Goal: Task Accomplishment & Management: Complete application form

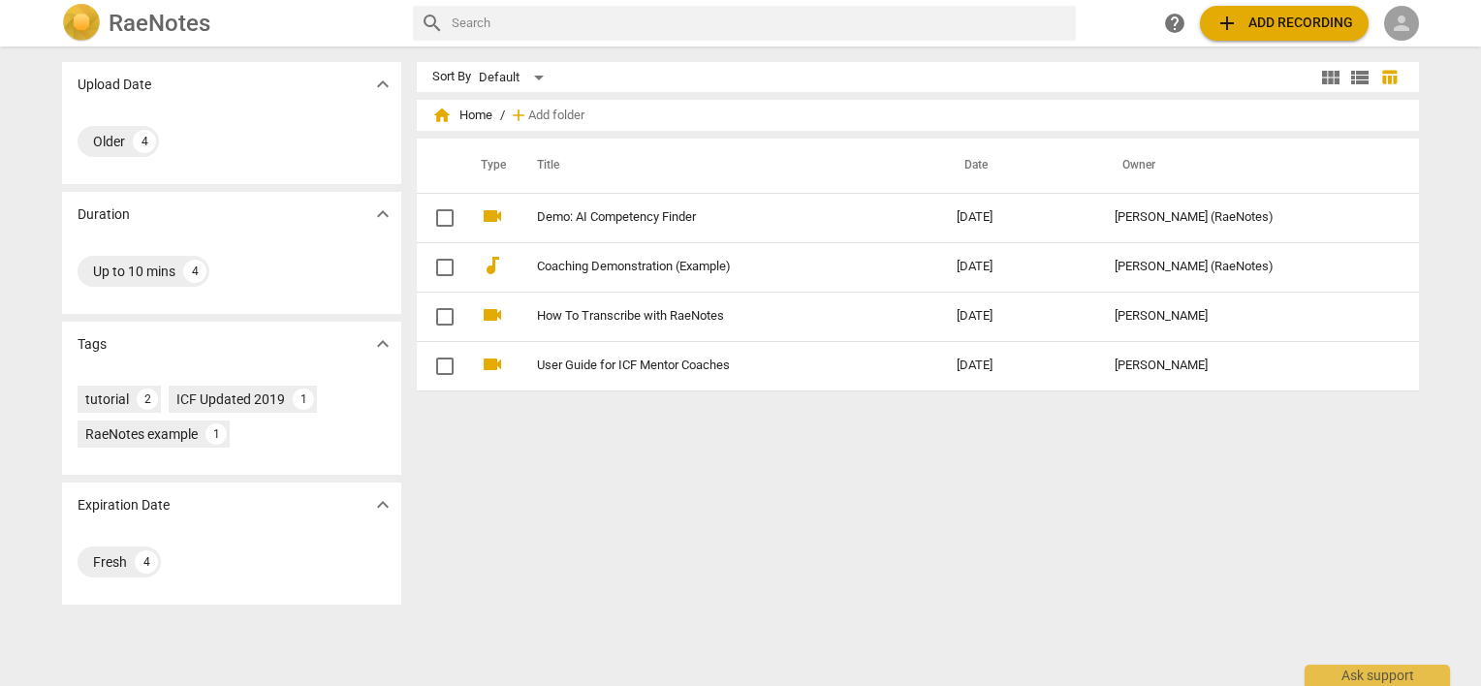
click at [1390, 25] on span "person" at bounding box center [1401, 23] width 23 height 23
click at [1393, 43] on li "Login" at bounding box center [1419, 46] width 70 height 47
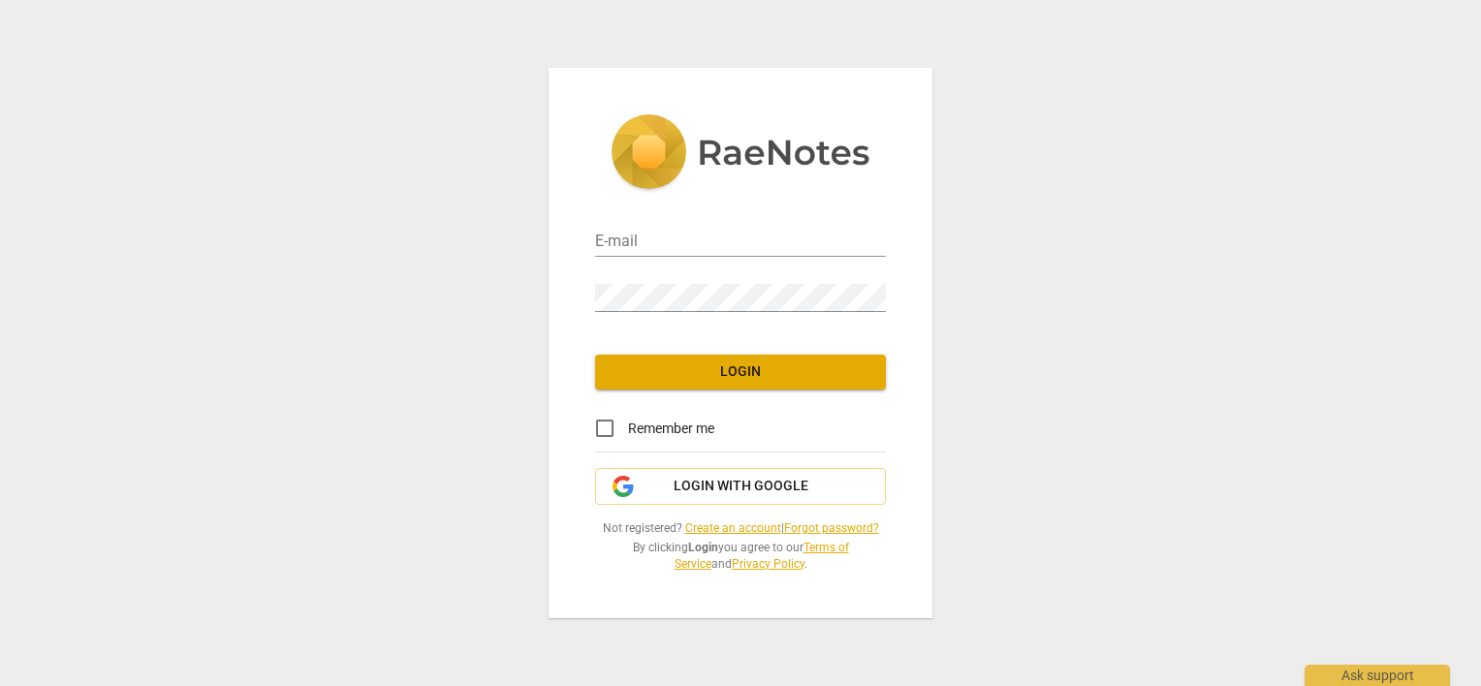
type input "[PERSON_NAME][EMAIL_ADDRESS][DOMAIN_NAME]"
click at [608, 428] on input "Remember me" at bounding box center [605, 428] width 47 height 47
checkbox input "true"
click at [642, 382] on button "Login" at bounding box center [740, 372] width 291 height 35
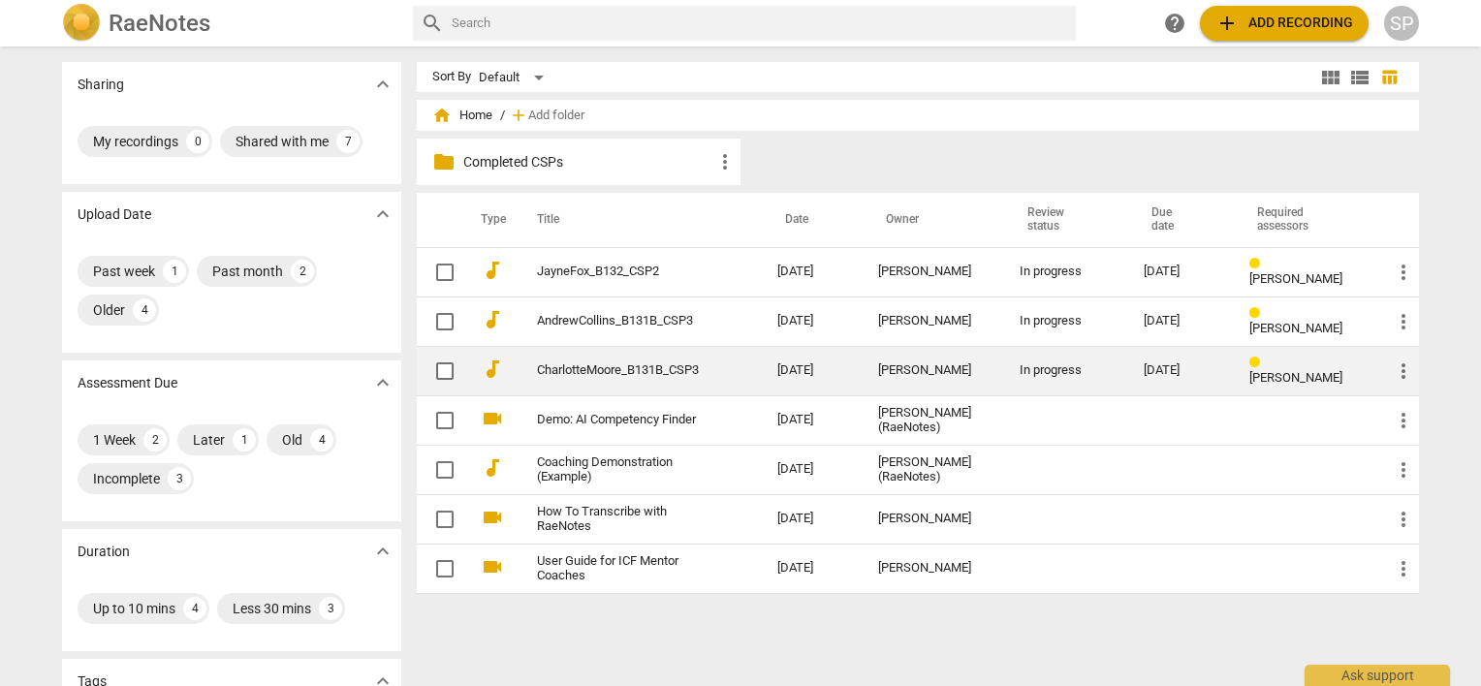
click at [619, 376] on link "CharlotteMoore_B131B_CSP3" at bounding box center [622, 371] width 171 height 15
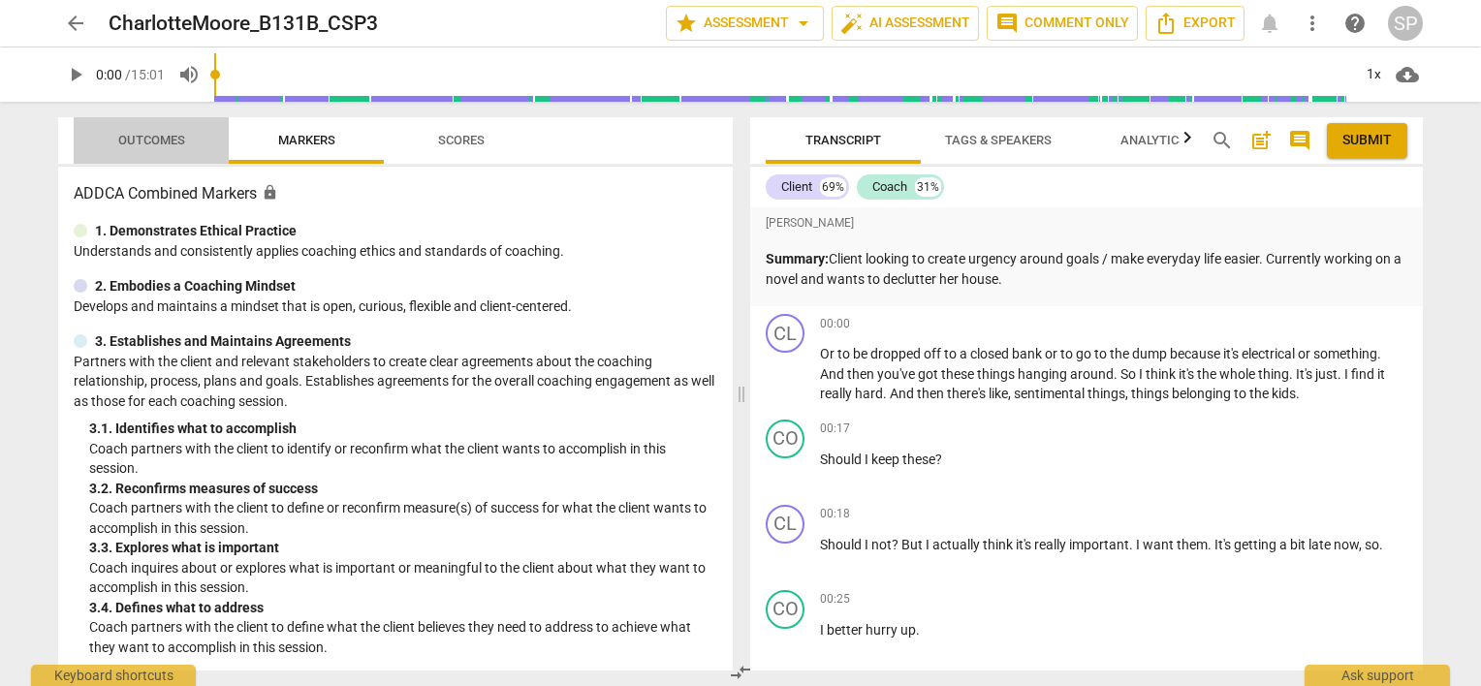
click at [149, 135] on span "Outcomes" at bounding box center [151, 140] width 67 height 15
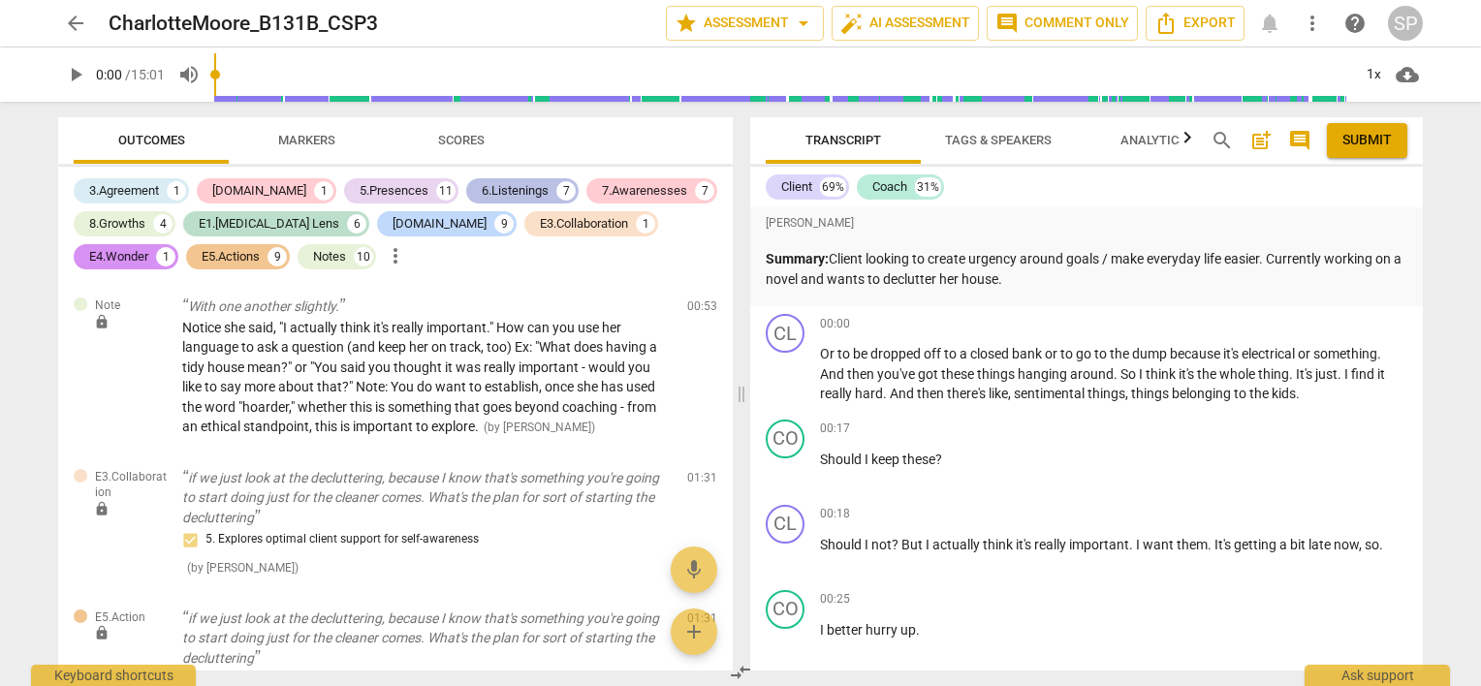
click at [482, 191] on div "6.Listenings" at bounding box center [515, 190] width 67 height 19
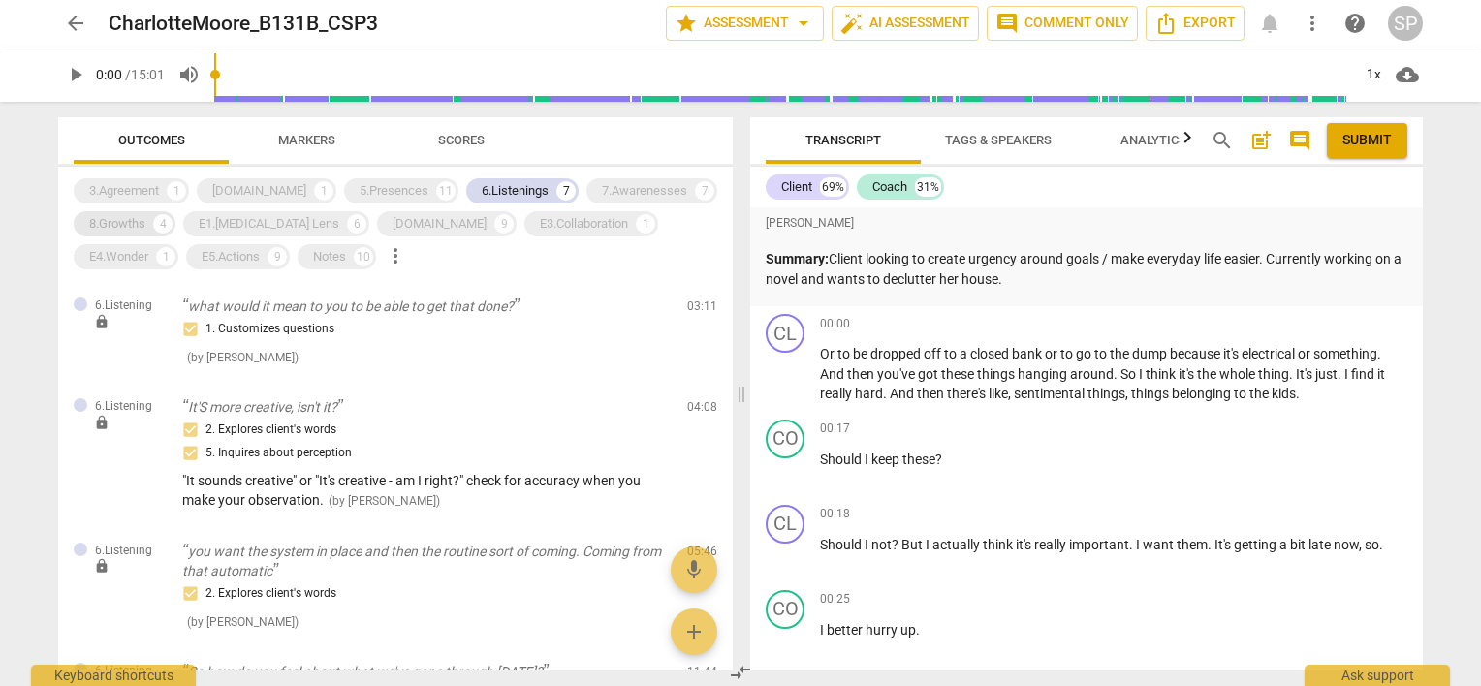
click at [138, 221] on div "8.Growths" at bounding box center [117, 223] width 56 height 19
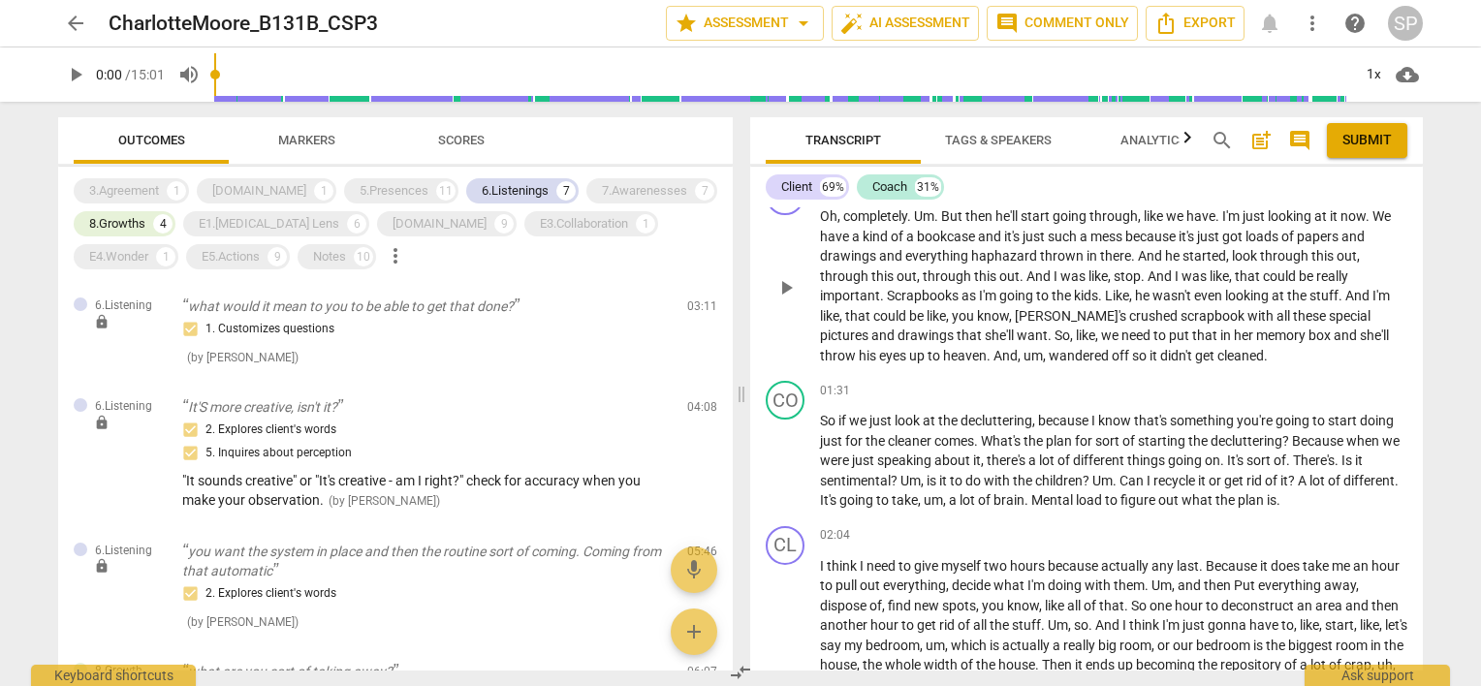
scroll to position [872, 0]
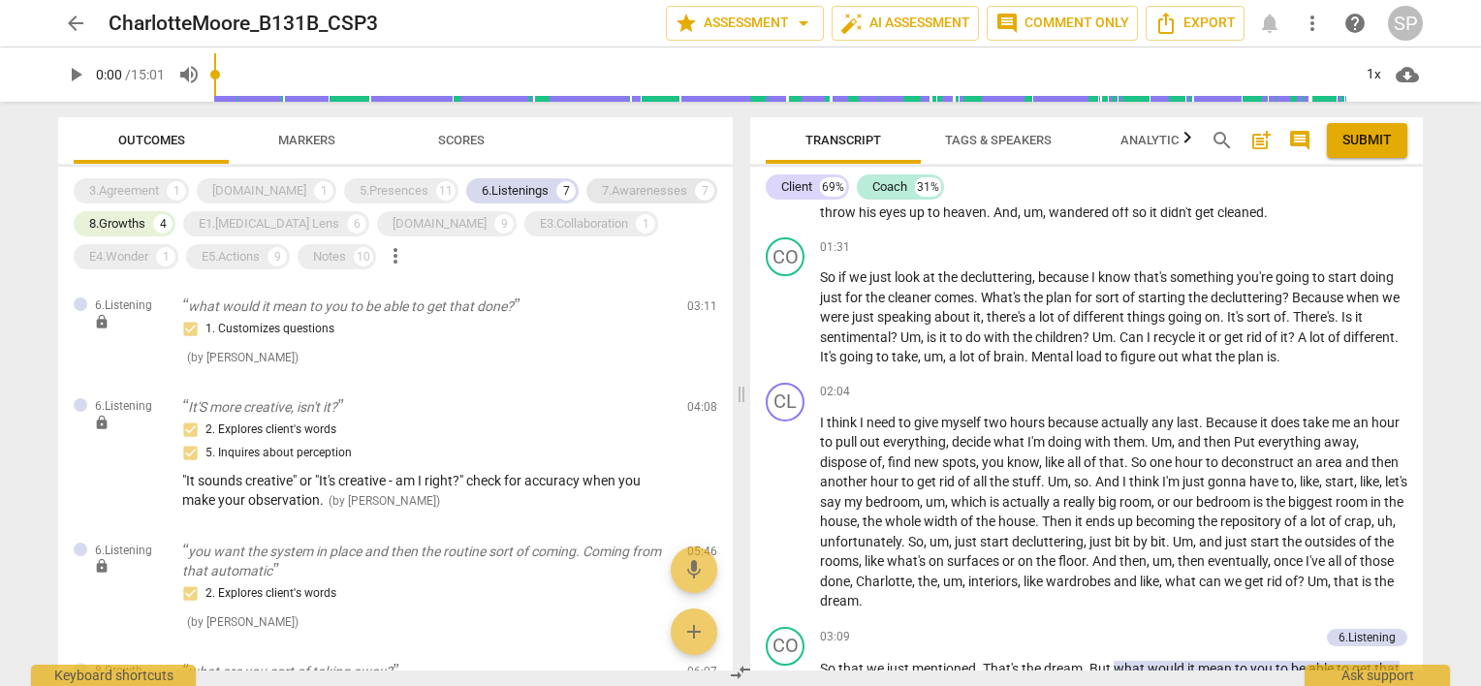
click at [612, 197] on div "7.Awarenesses" at bounding box center [644, 190] width 85 height 19
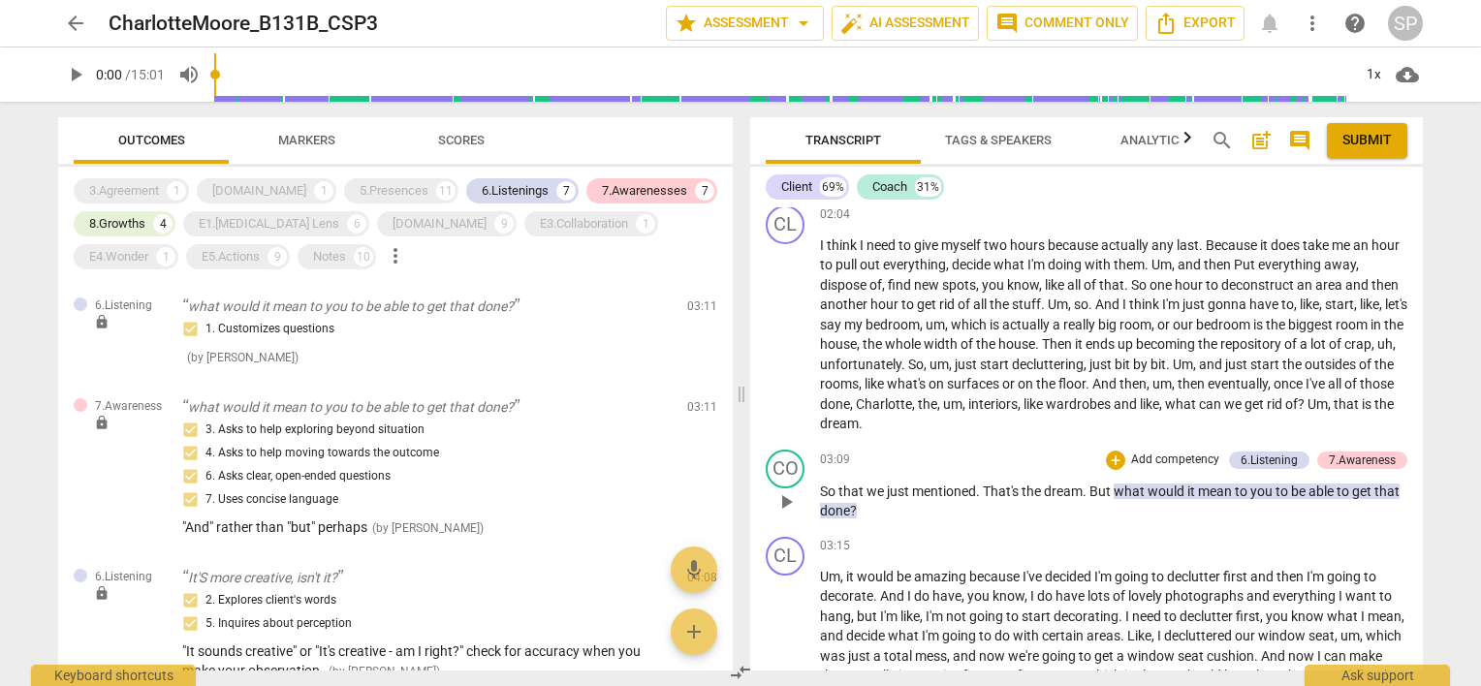
scroll to position [1066, 0]
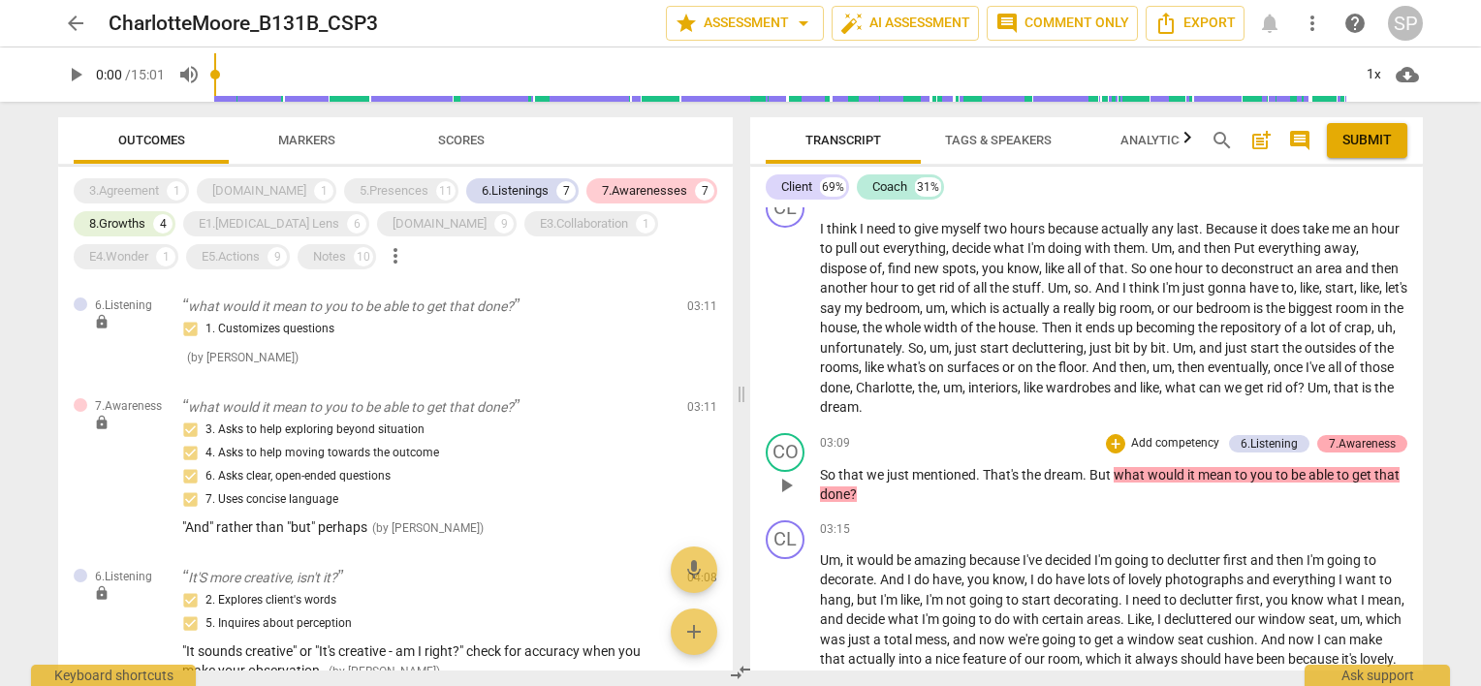
click at [1330, 438] on div "7.Awareness" at bounding box center [1362, 443] width 67 height 17
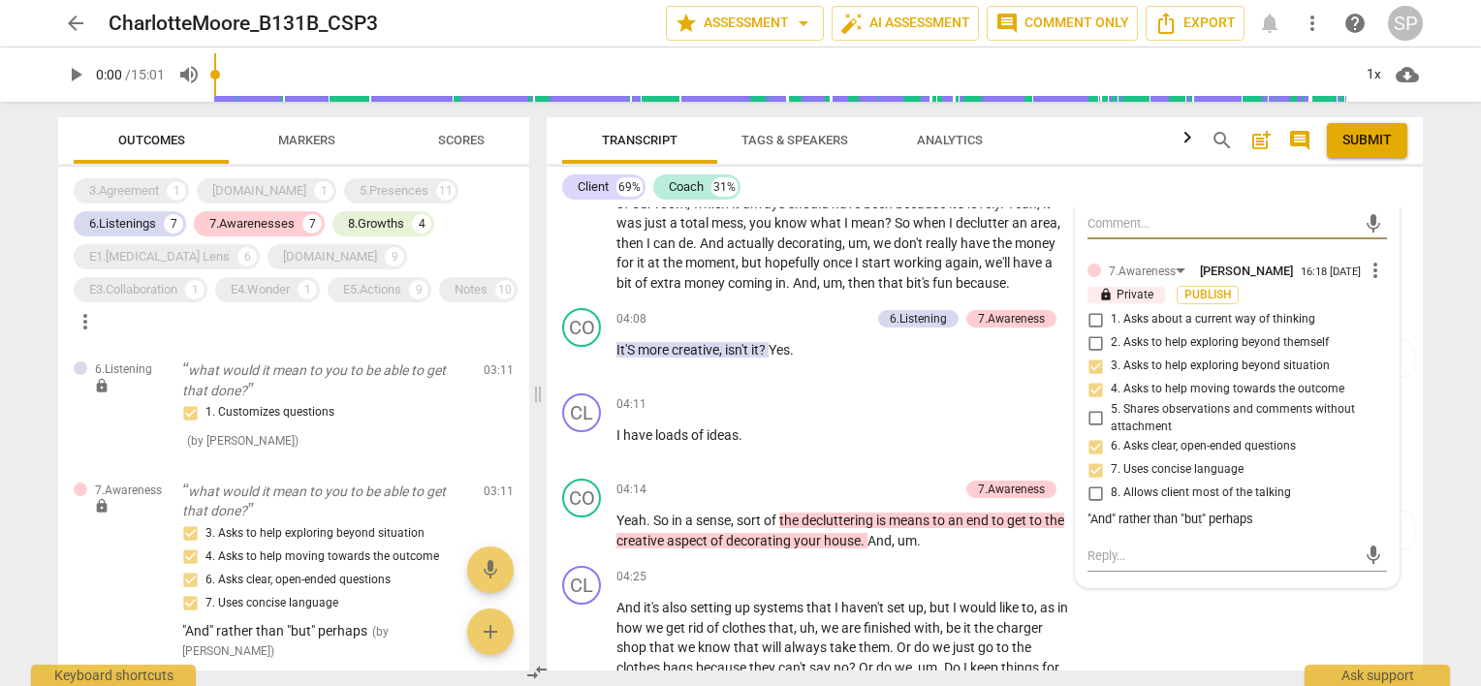
scroll to position [1640, 0]
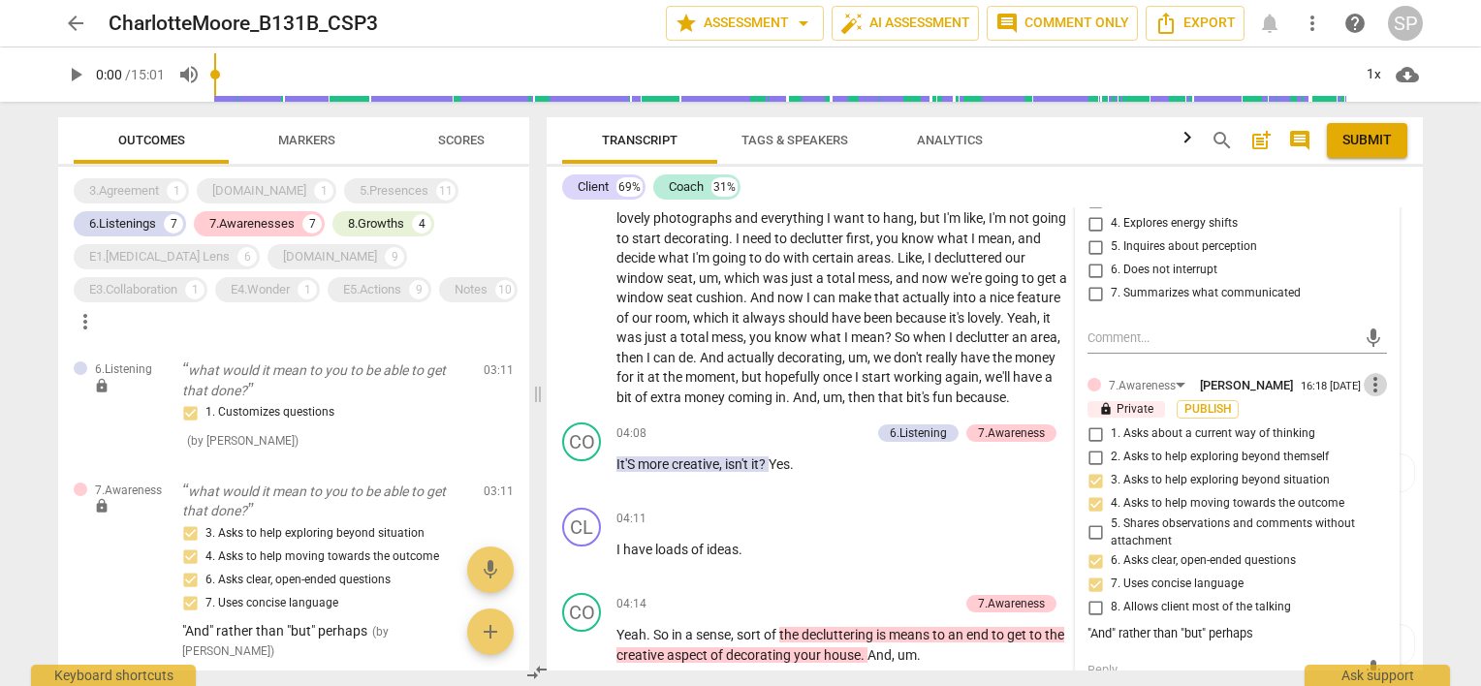
click at [1374, 380] on span "more_vert" at bounding box center [1375, 384] width 23 height 23
click at [1374, 380] on li "Edit" at bounding box center [1391, 382] width 67 height 37
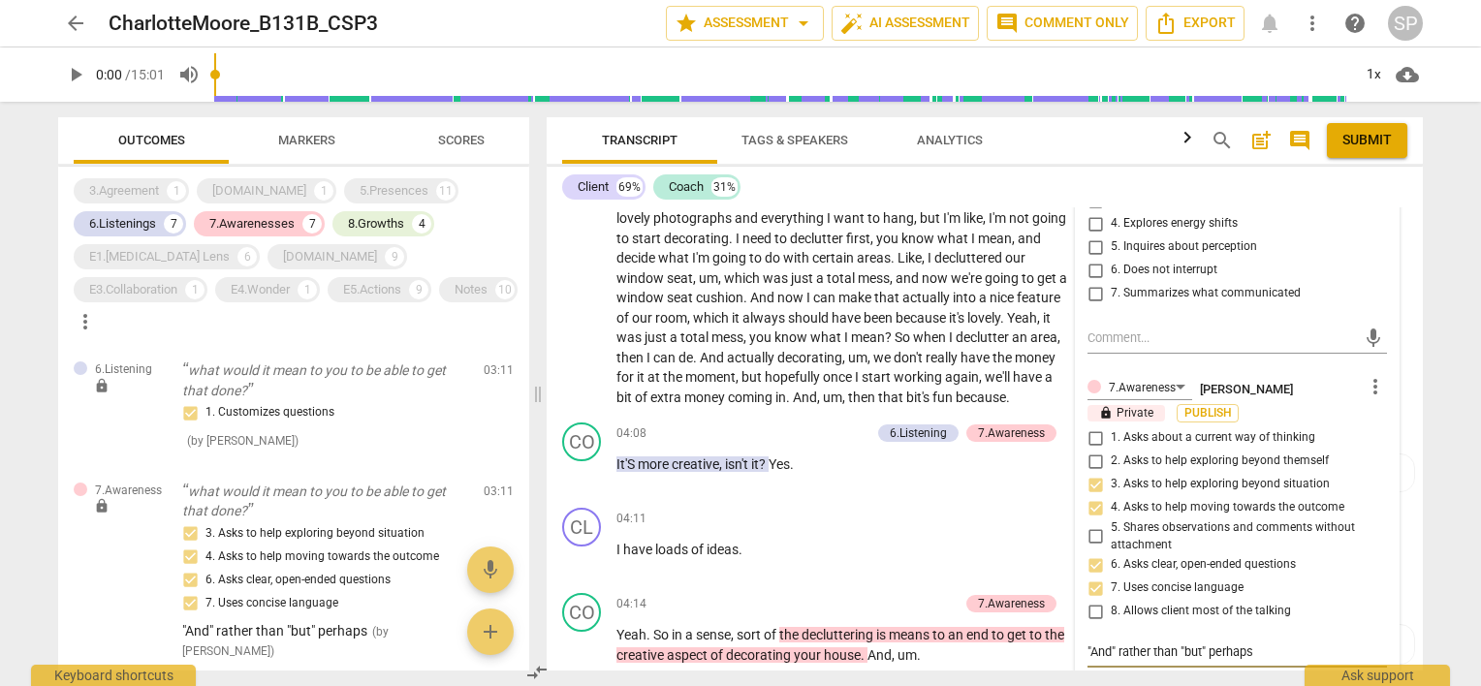
click at [1269, 644] on textarea ""And" rather than "but" perhaps" at bounding box center [1238, 652] width 300 height 18
drag, startPoint x: 1269, startPoint y: 644, endPoint x: 1075, endPoint y: 651, distance: 194.0
click at [1076, 651] on div "6.Listening [PERSON_NAME] 16:17 [DATE] more_vert lock Private Publish 1. Custom…" at bounding box center [1237, 402] width 323 height 642
type textarea "T"
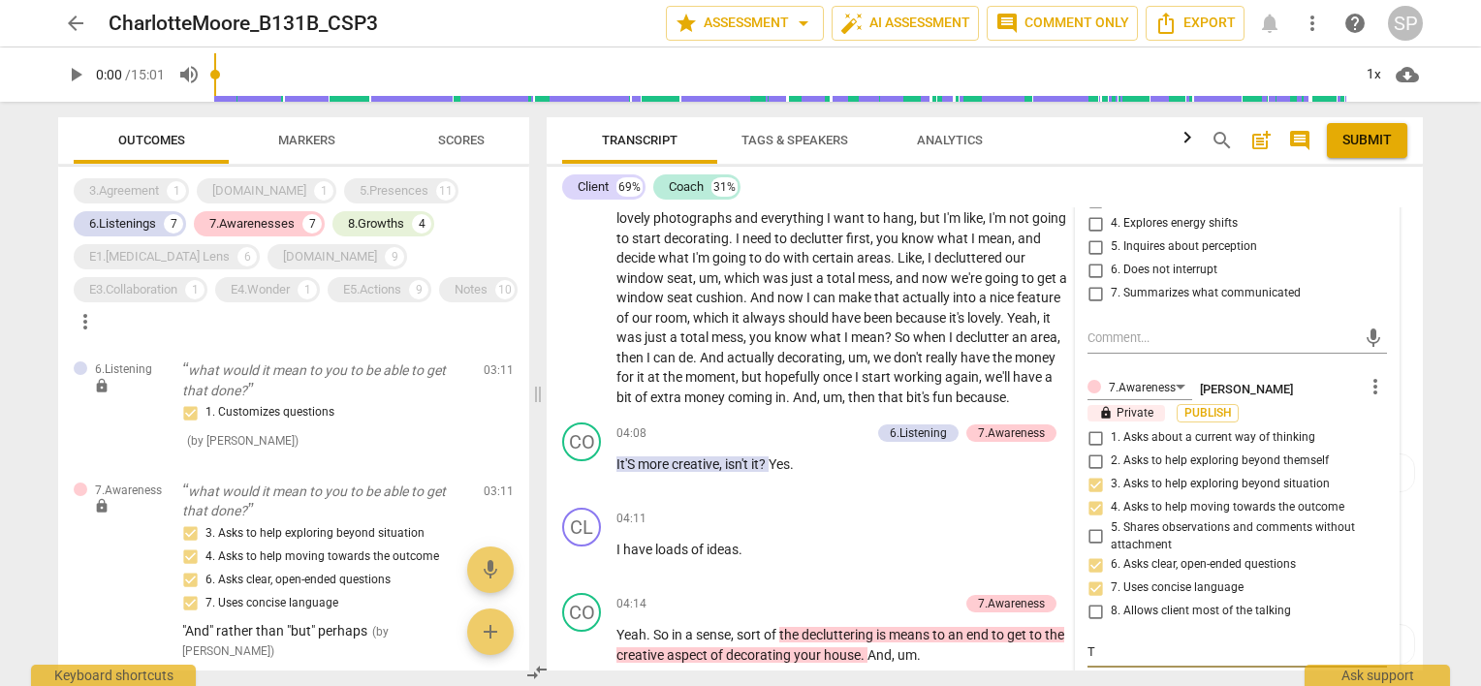
type textarea "Tr"
type textarea "Try"
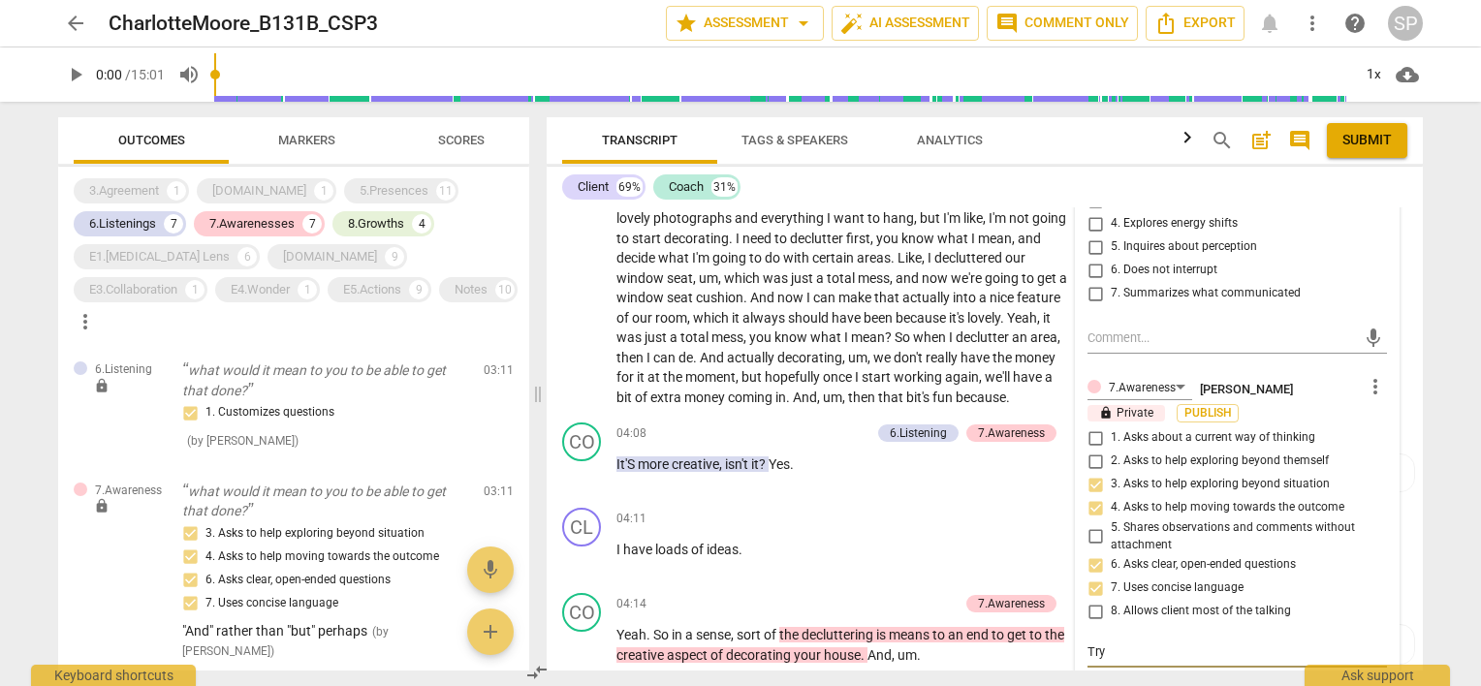
type textarea "Try"
type textarea "Try t"
type textarea "Try to"
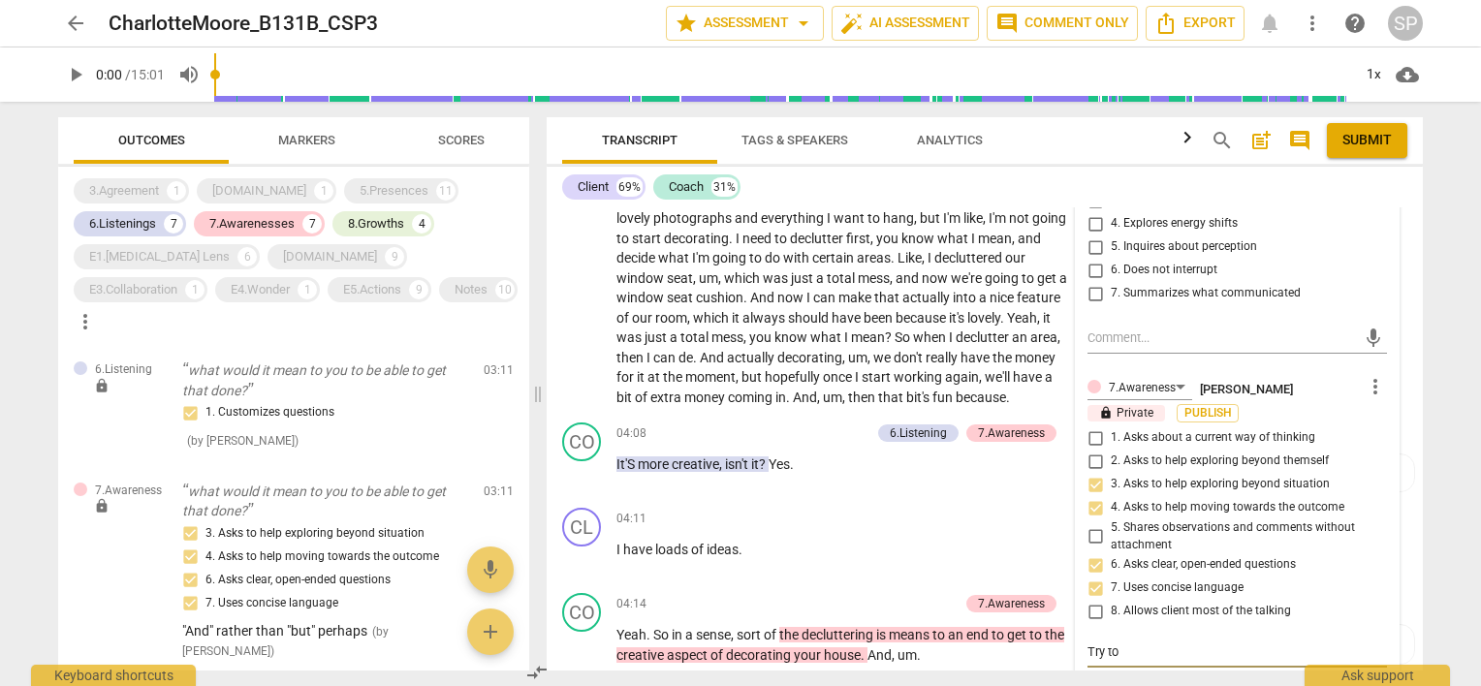
type textarea "Try to"
type textarea "Try to m"
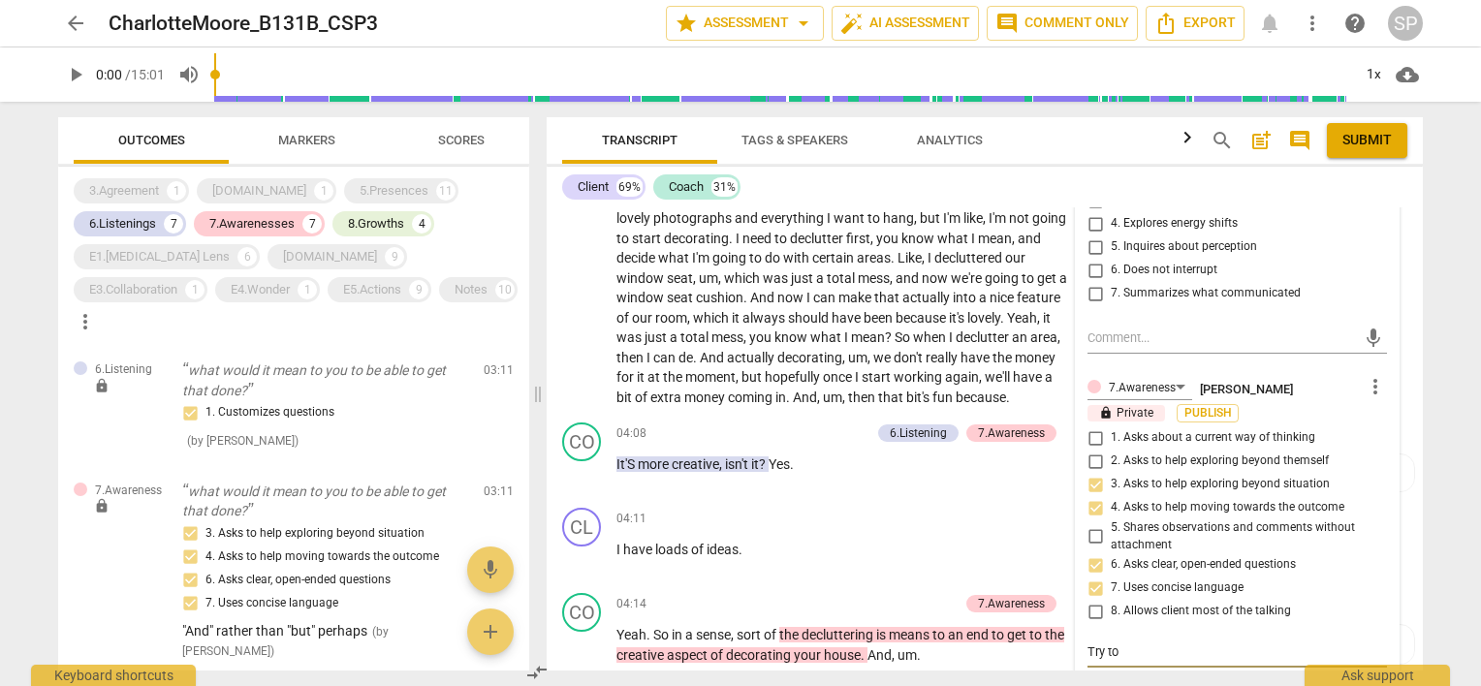
type textarea "Try to m"
type textarea "Try to ma"
type textarea "Try to mak"
type textarea "Try to make"
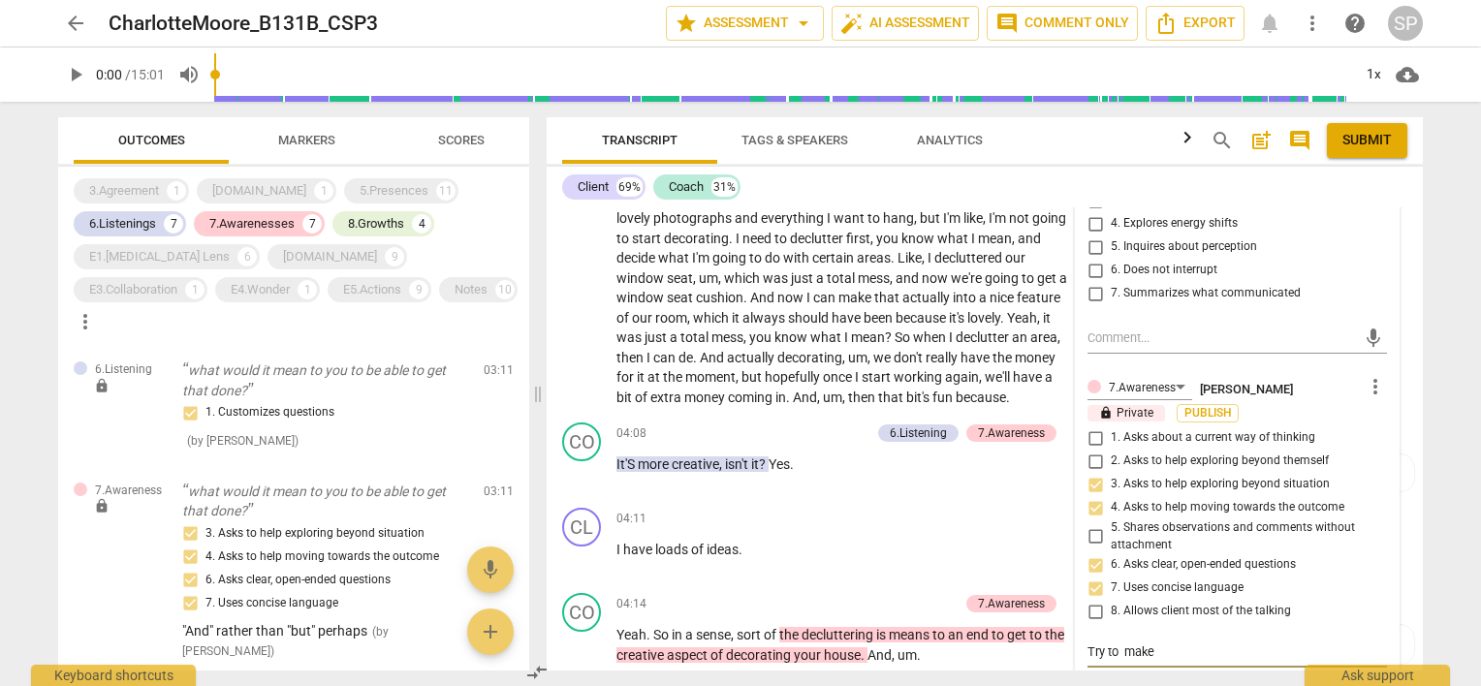
type textarea "Try to make"
type textarea "Try to make t"
type textarea "Try to make th"
type textarea "Try to make thi"
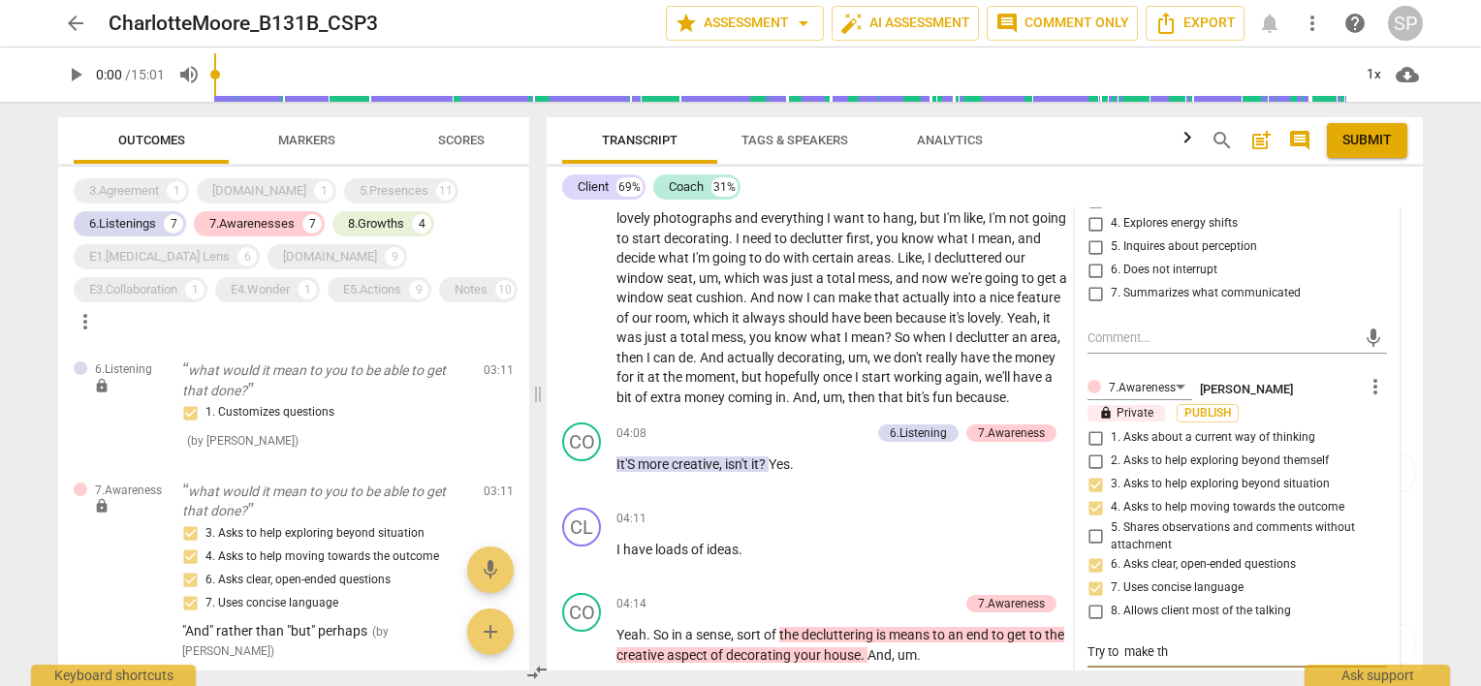
type textarea "Try to make thi"
type textarea "Try to make this"
type textarea "Try to make this a"
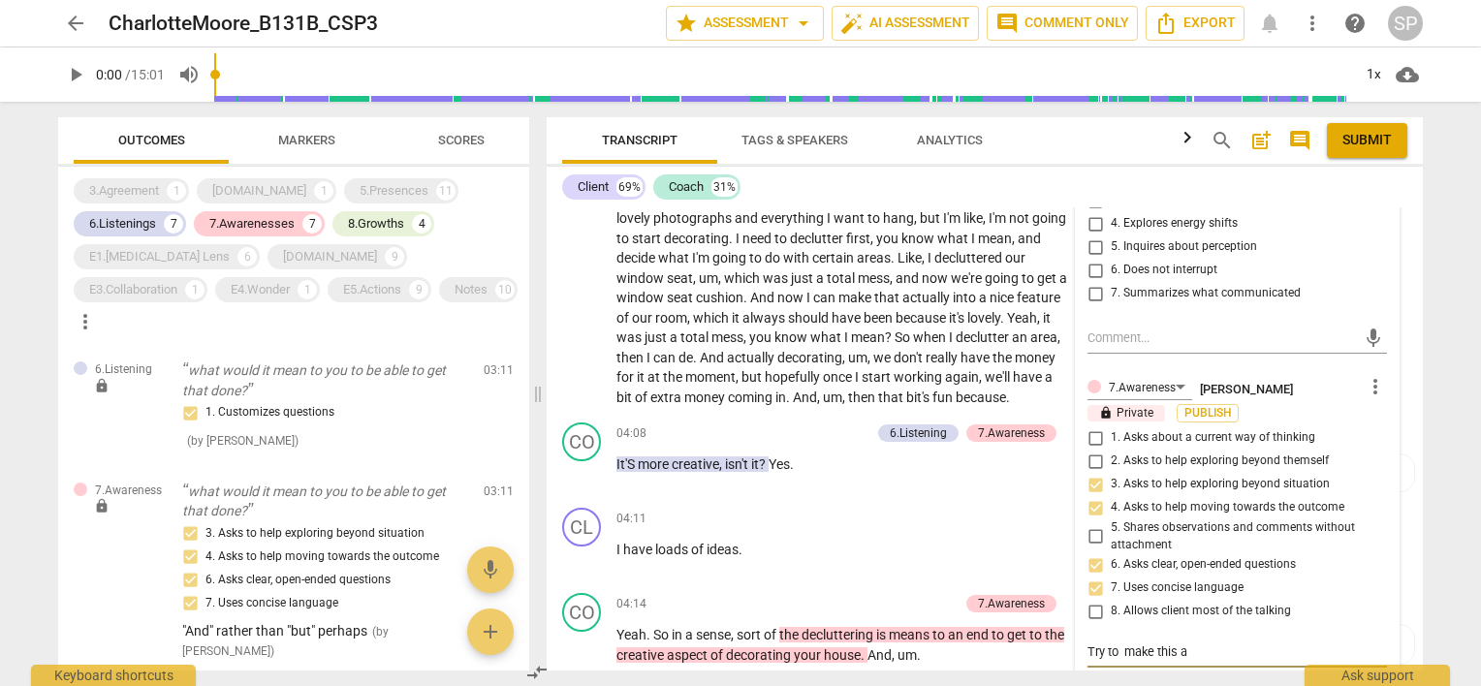
type textarea "Try to make this a"
type textarea "Try to make this a q"
type textarea "Try to make this a qu"
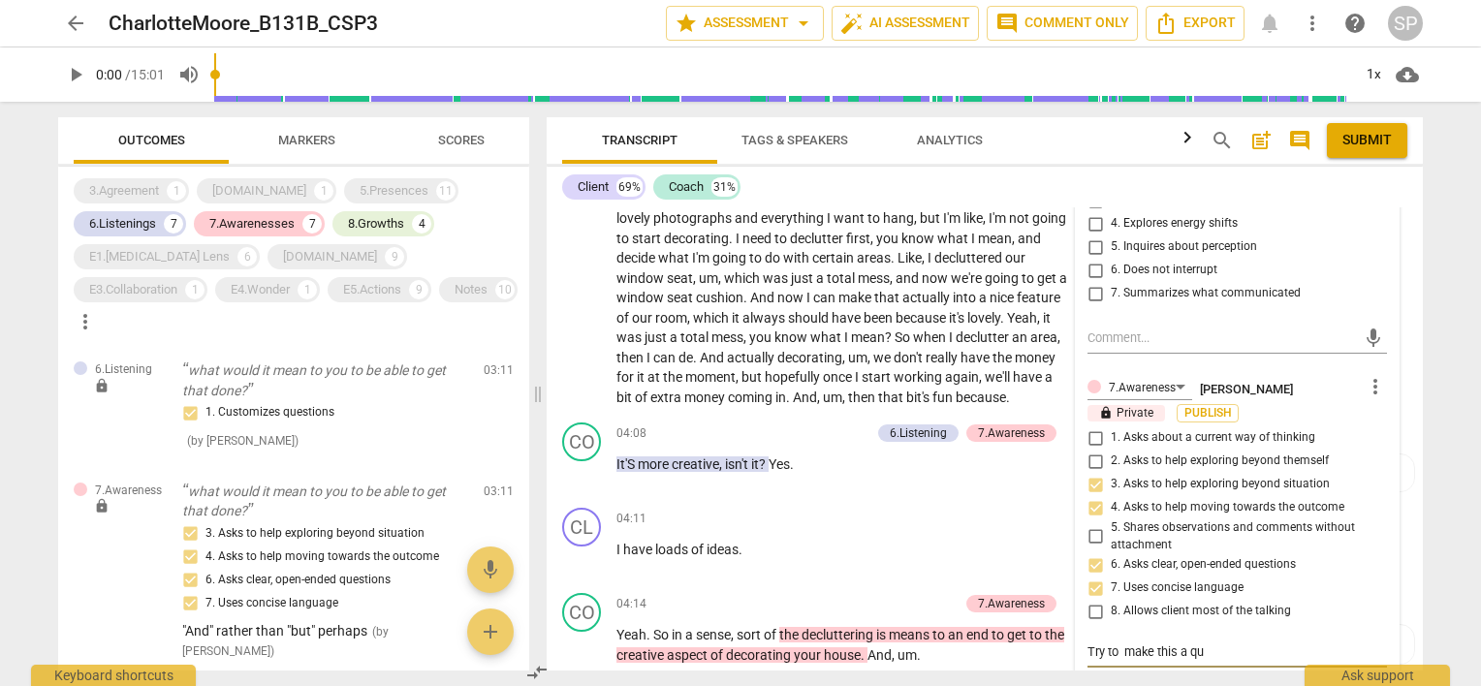
type textarea "Try to make this a que"
type textarea "Try to make this a ques"
type textarea "Try to make this a quest"
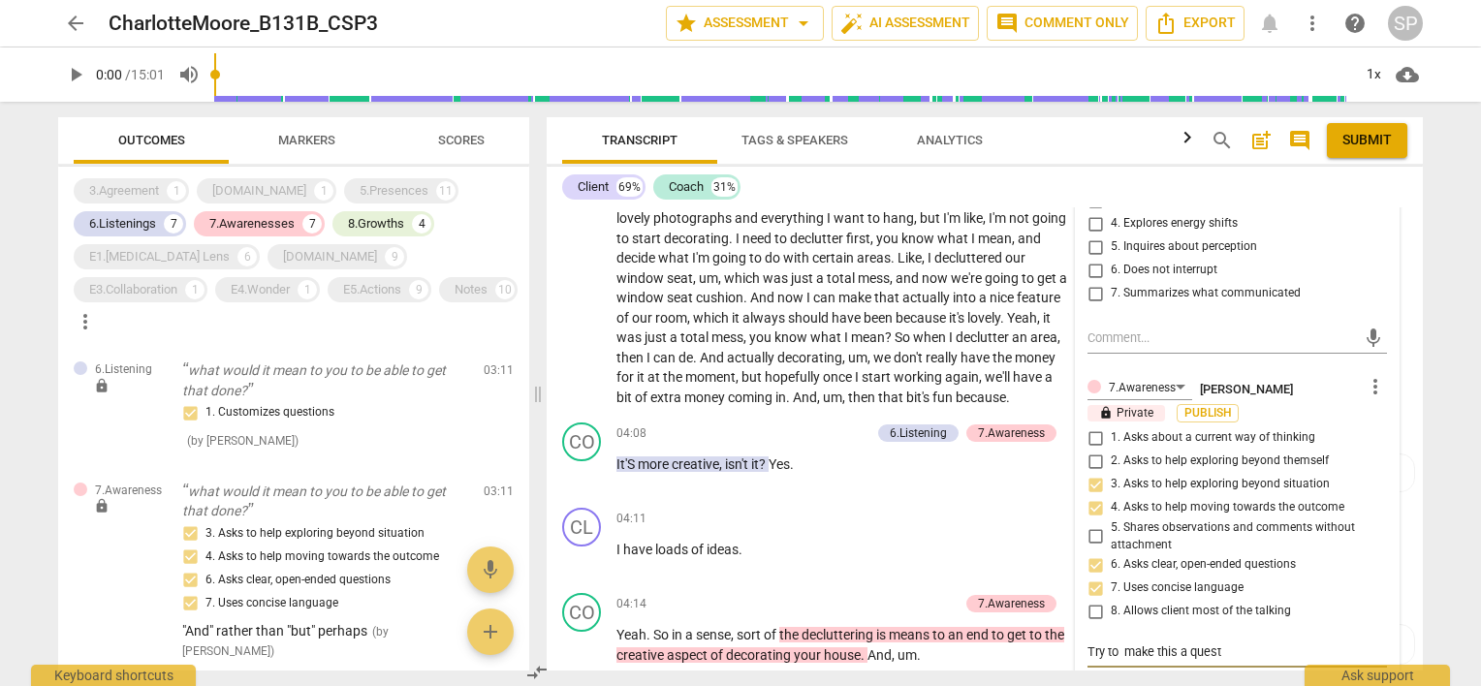
type textarea "Try to make this a questi"
type textarea "Try to make this a questio"
type textarea "Try to make this a question"
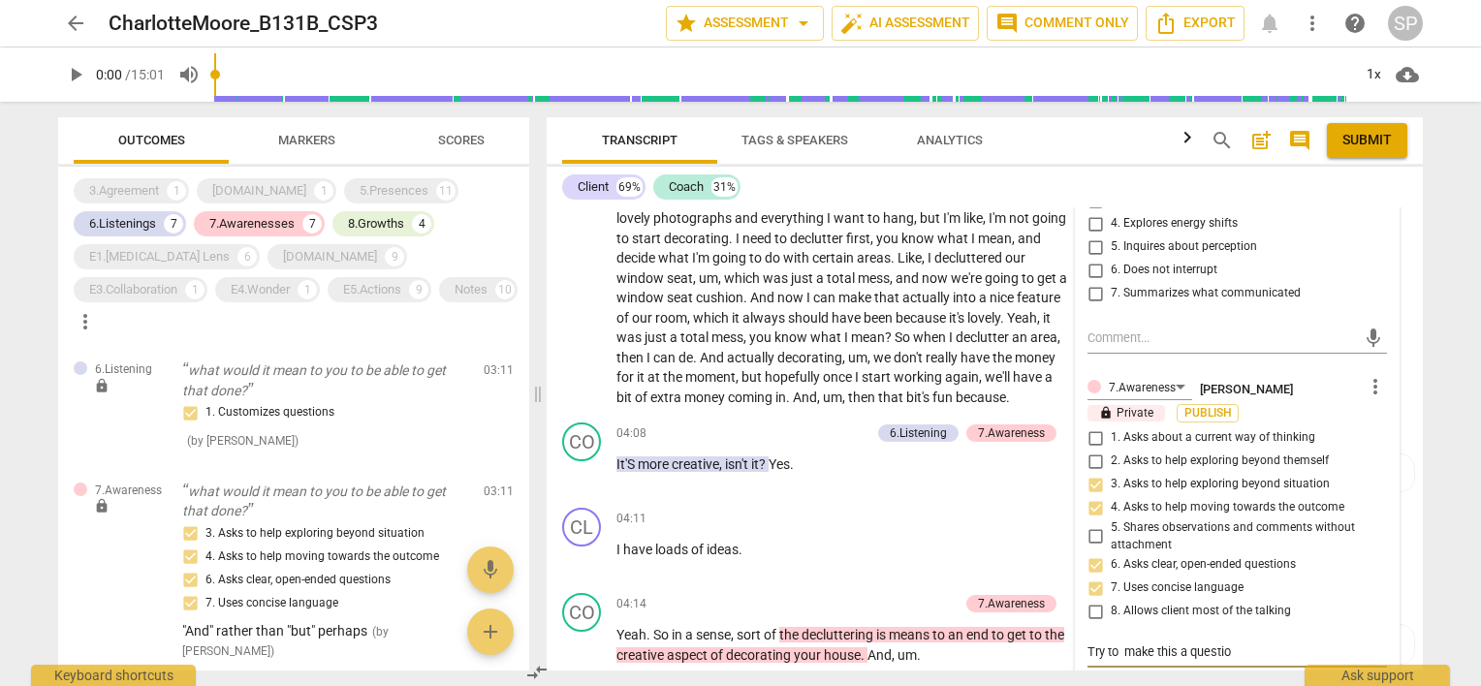
type textarea "Try to make this a question"
type textarea "Try to make this a question."
click at [1043, 574] on div "CL play_arrow pause 04:11 + Add competency keyboard_arrow_right I have loads of…" at bounding box center [985, 542] width 876 height 85
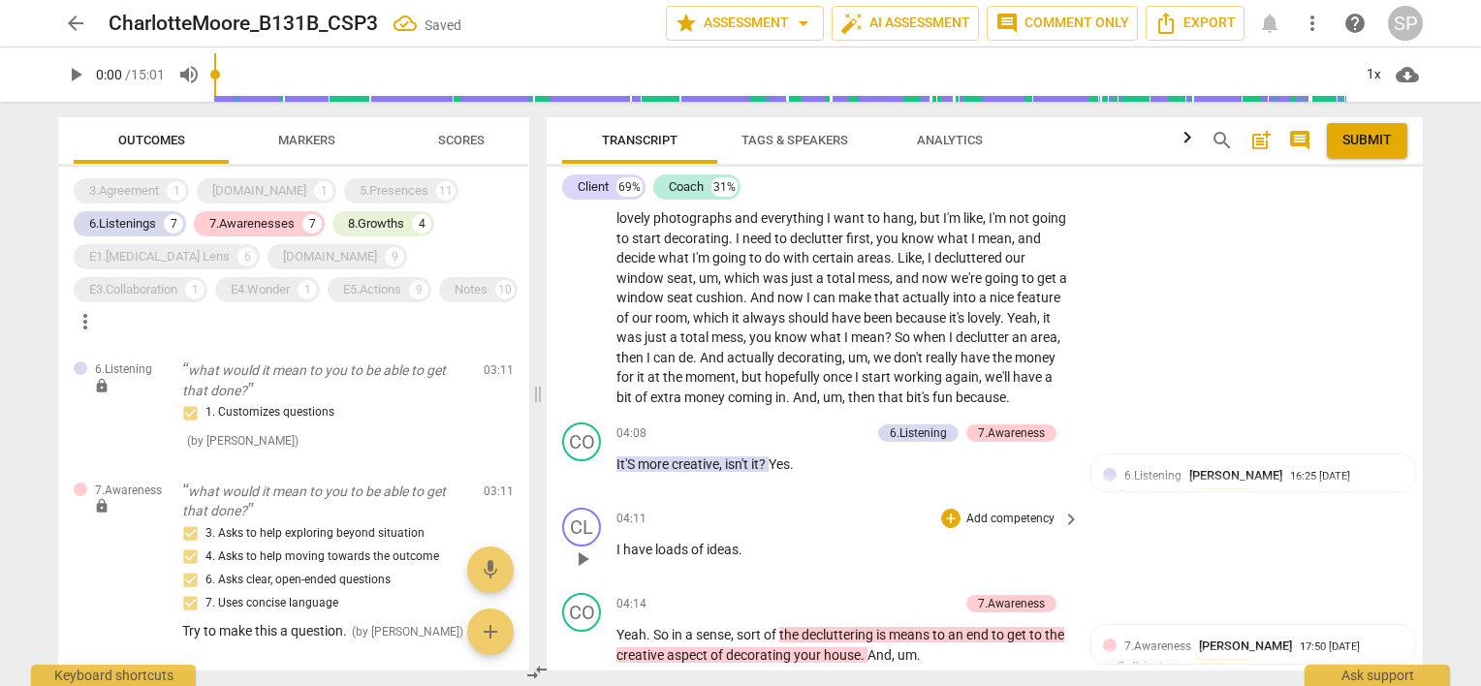
scroll to position [1252, 0]
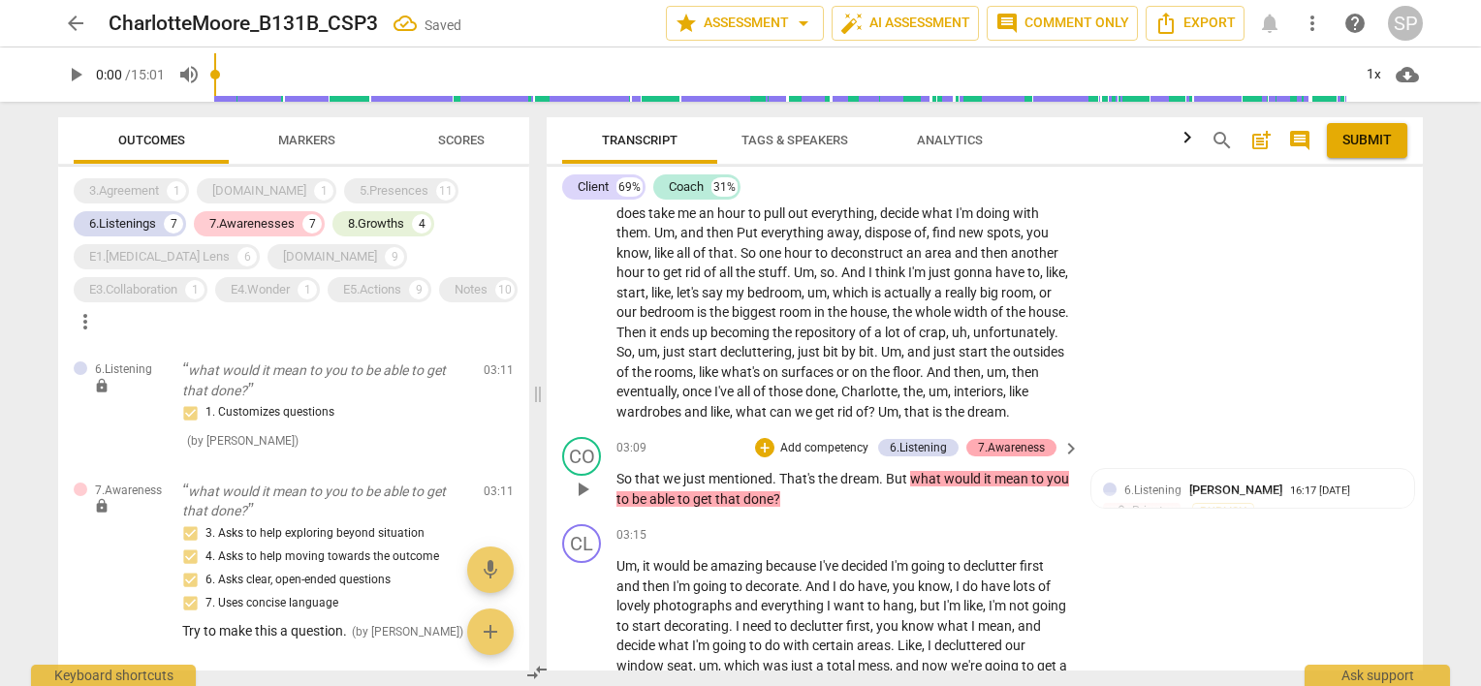
click at [1021, 443] on div "7.Awareness" at bounding box center [1011, 447] width 67 height 17
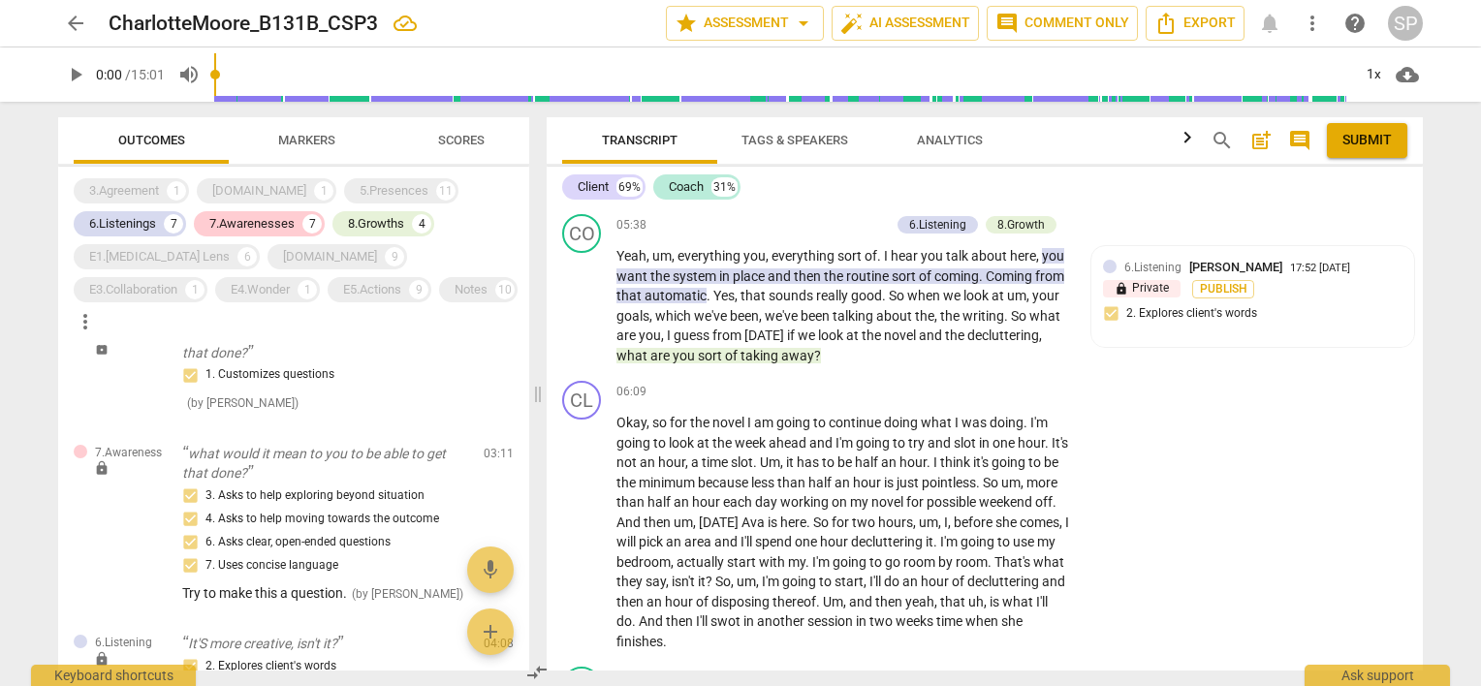
scroll to position [2603, 0]
click at [455, 295] on div "Notes" at bounding box center [471, 289] width 33 height 19
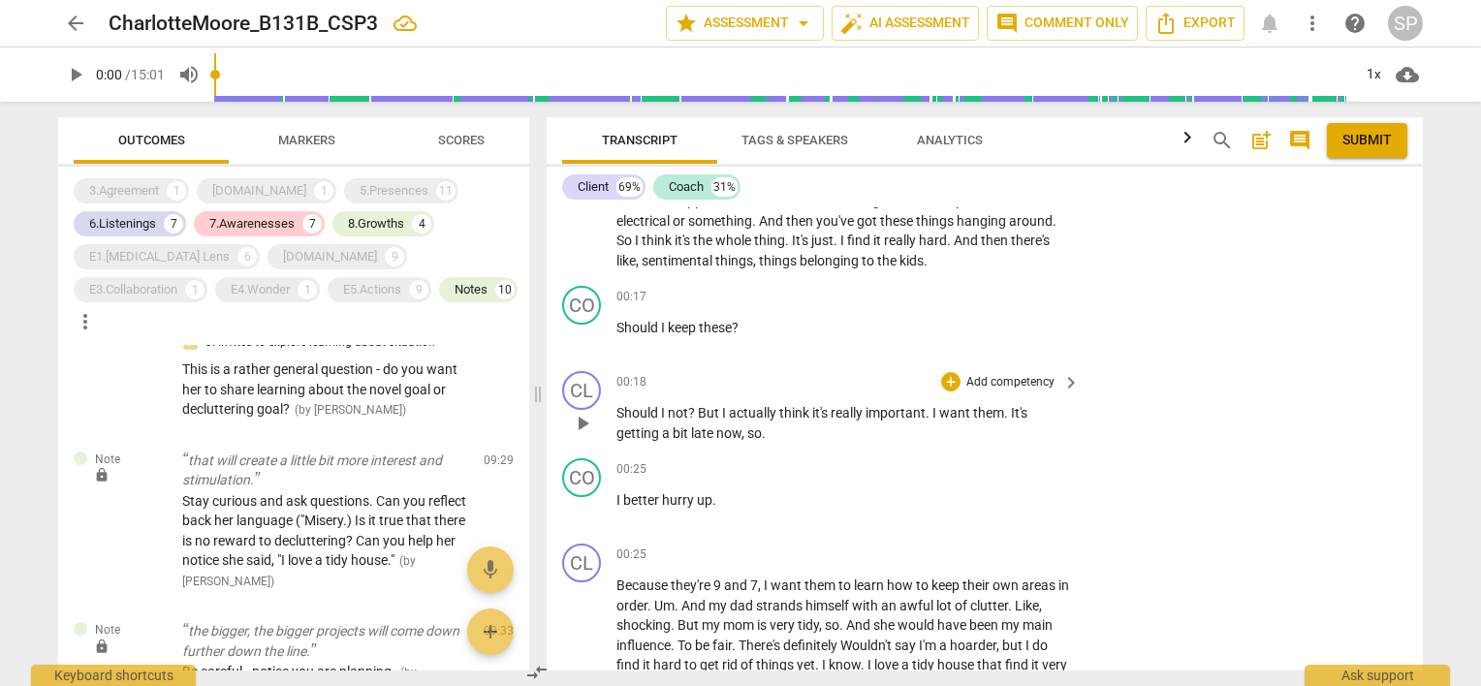
scroll to position [194, 0]
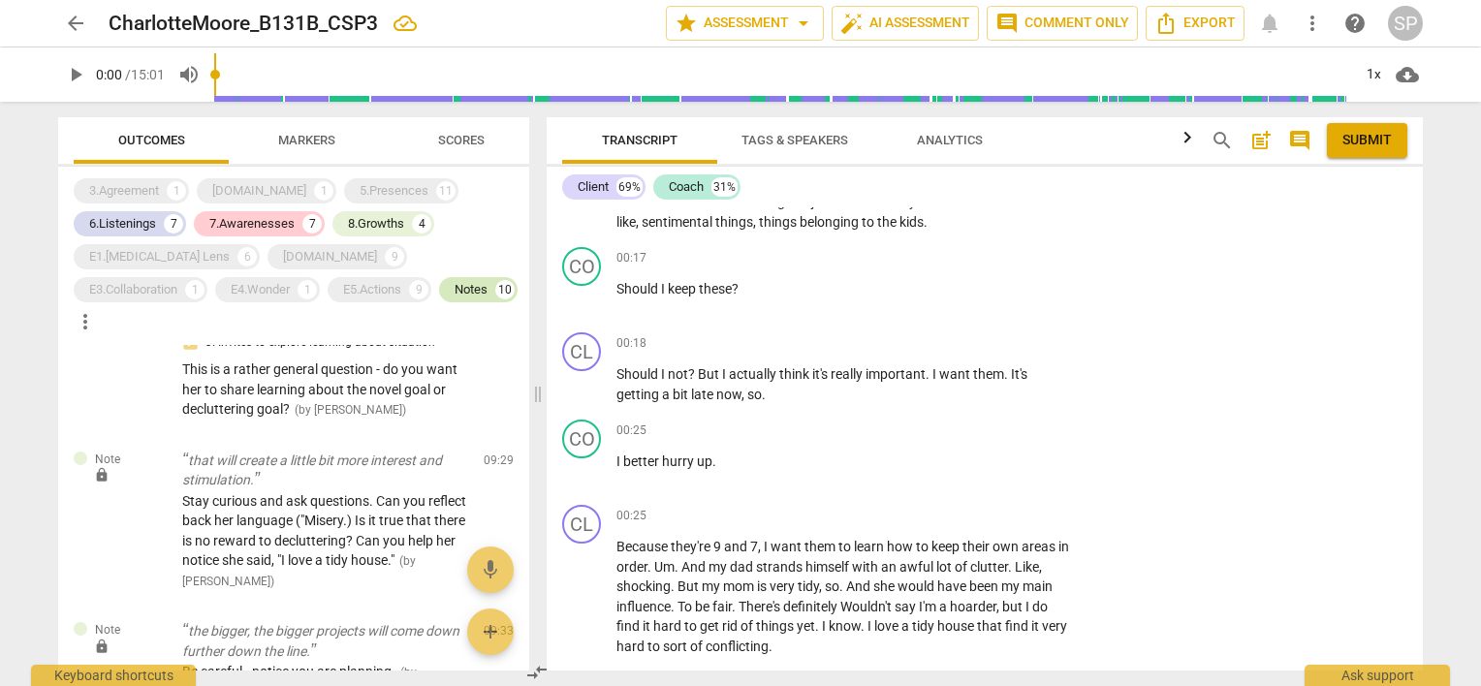
click at [455, 287] on div "Notes" at bounding box center [471, 289] width 33 height 19
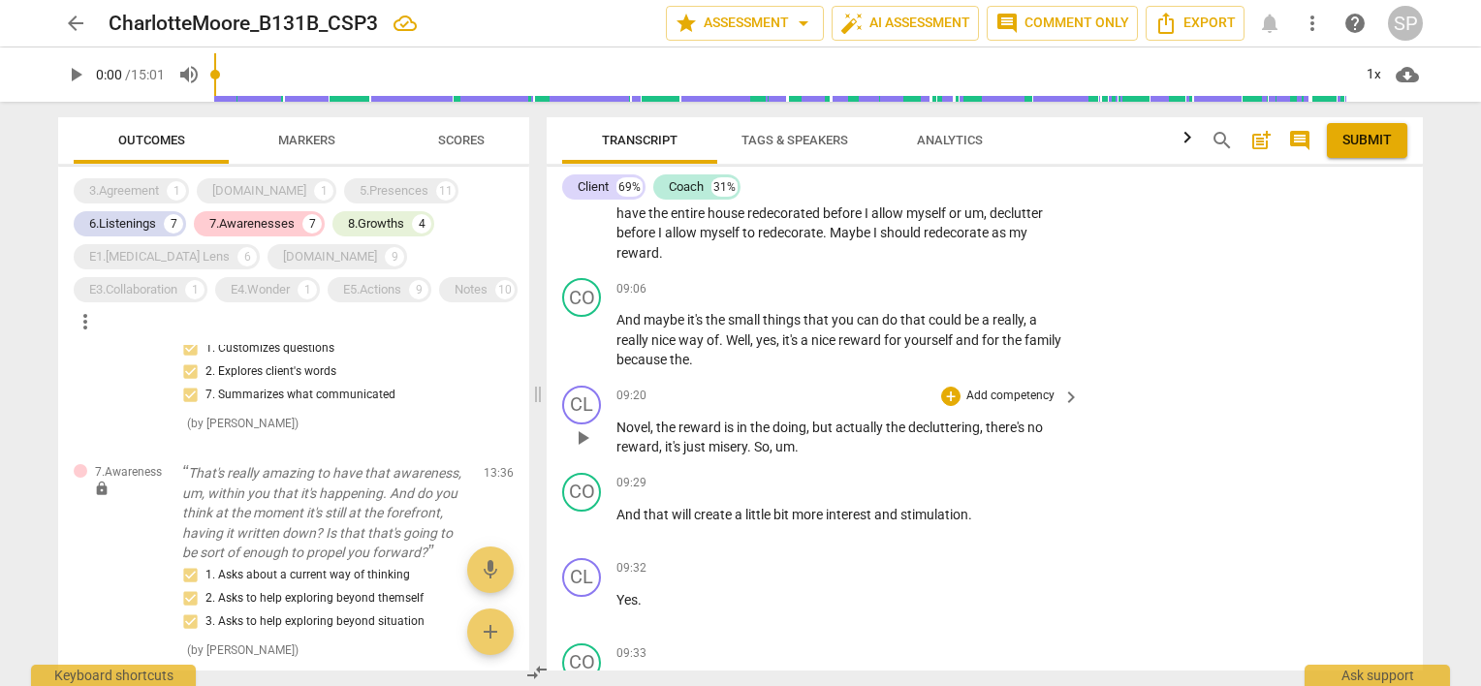
scroll to position [4265, 0]
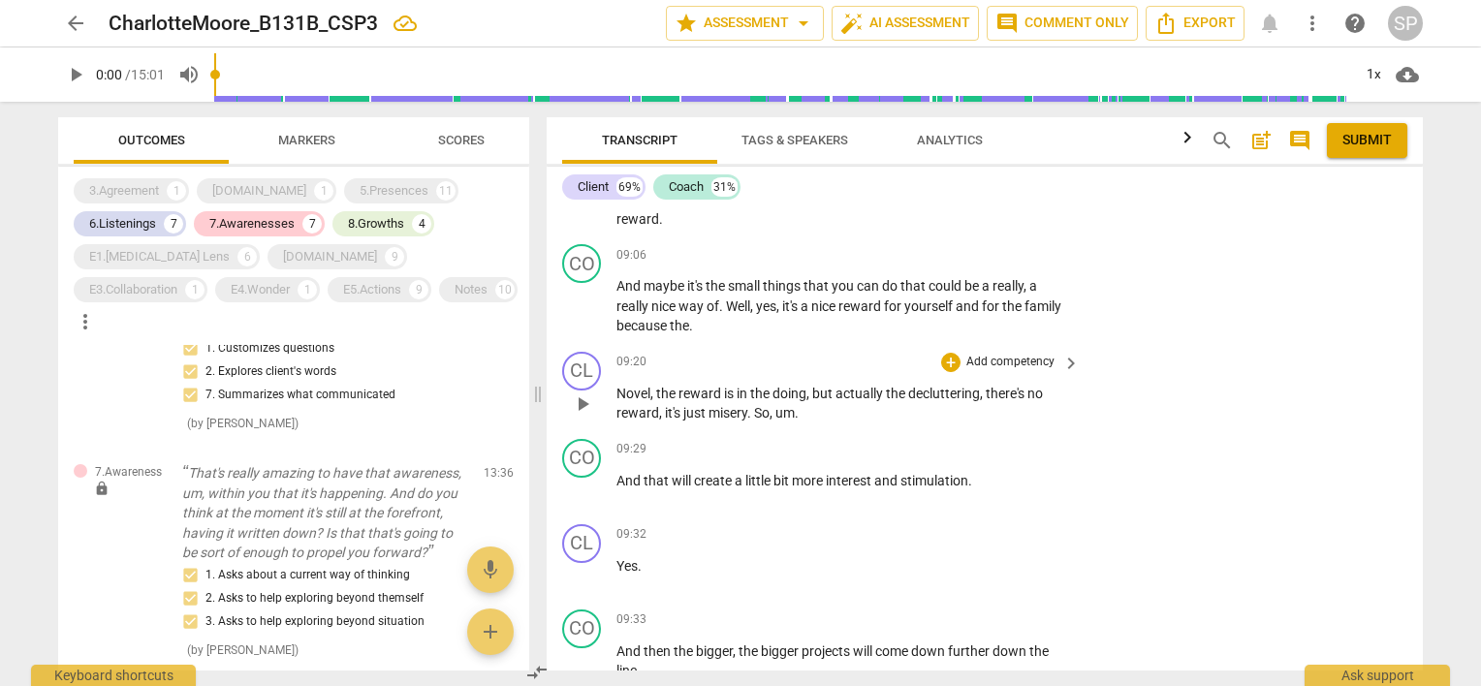
click at [586, 395] on span "play_arrow" at bounding box center [582, 404] width 23 height 23
click at [583, 393] on span "pause" at bounding box center [582, 404] width 23 height 23
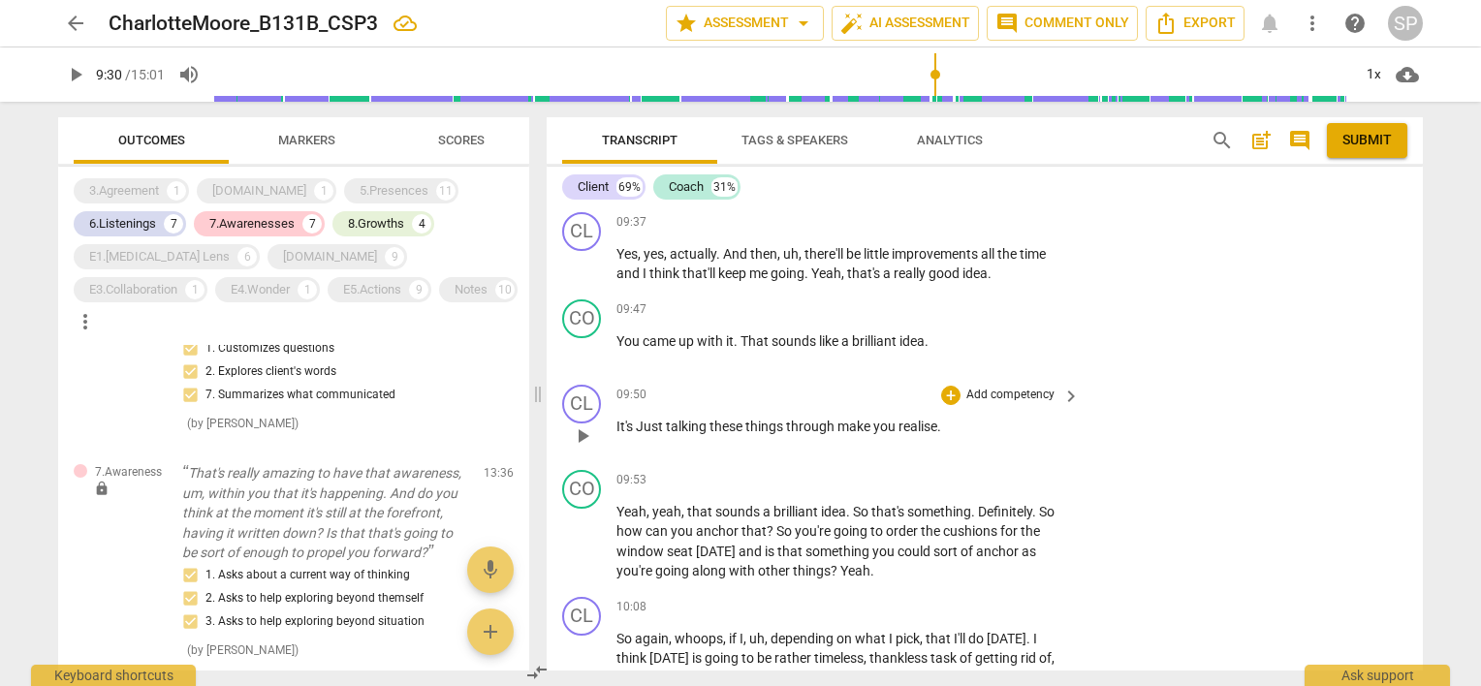
scroll to position [4847, 0]
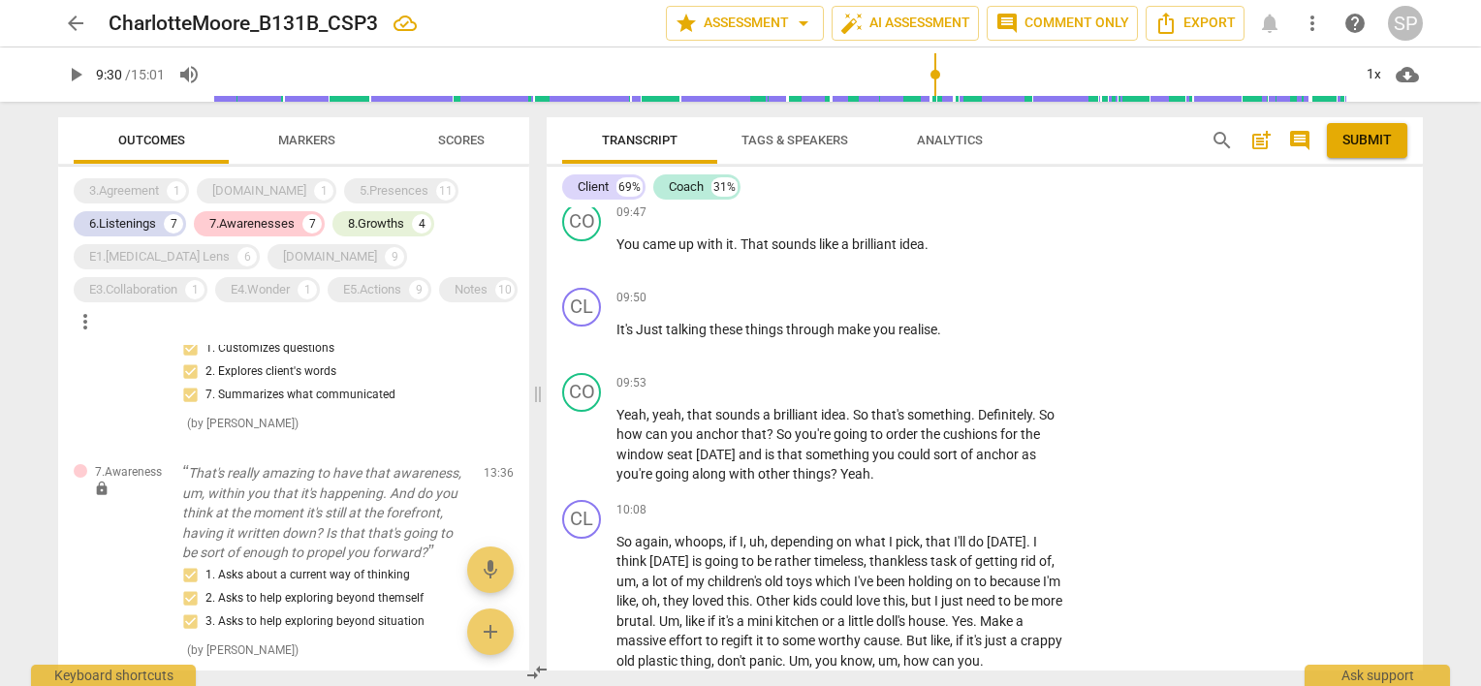
type input "571"
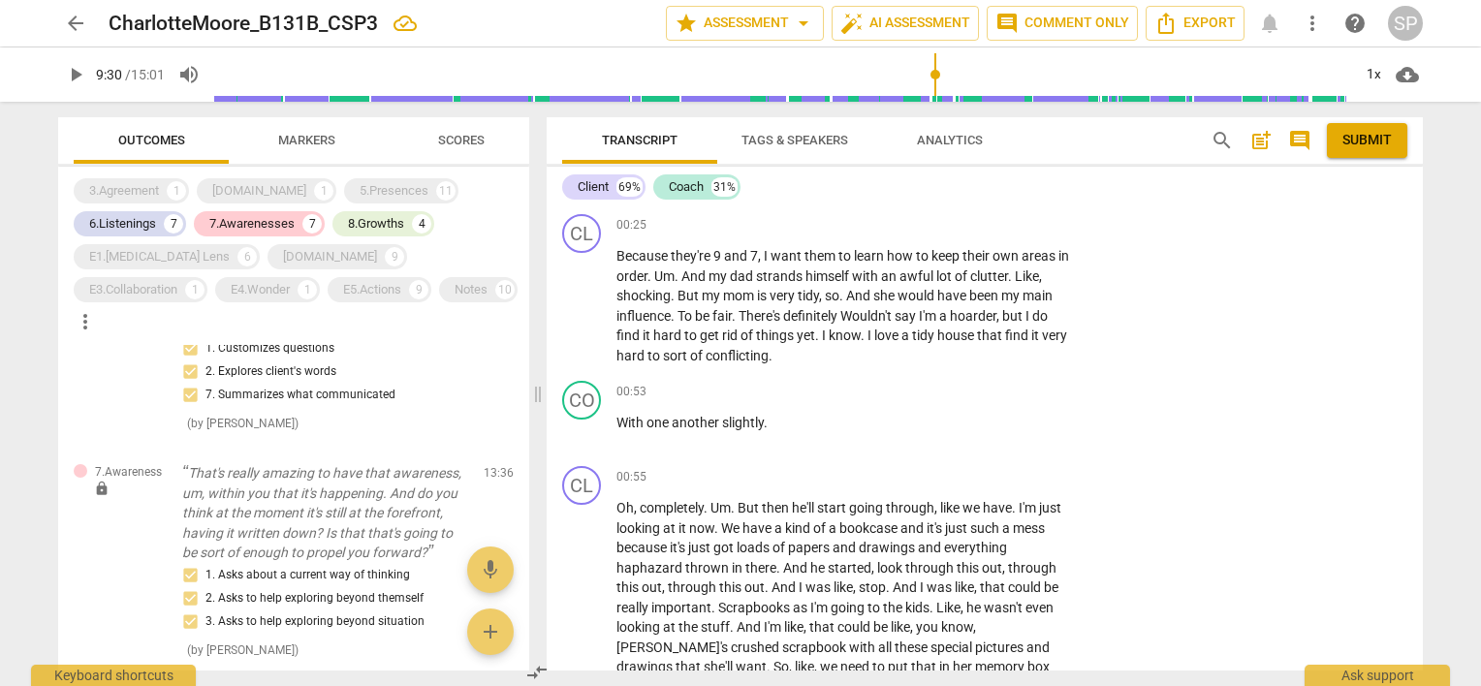
scroll to position [0, 0]
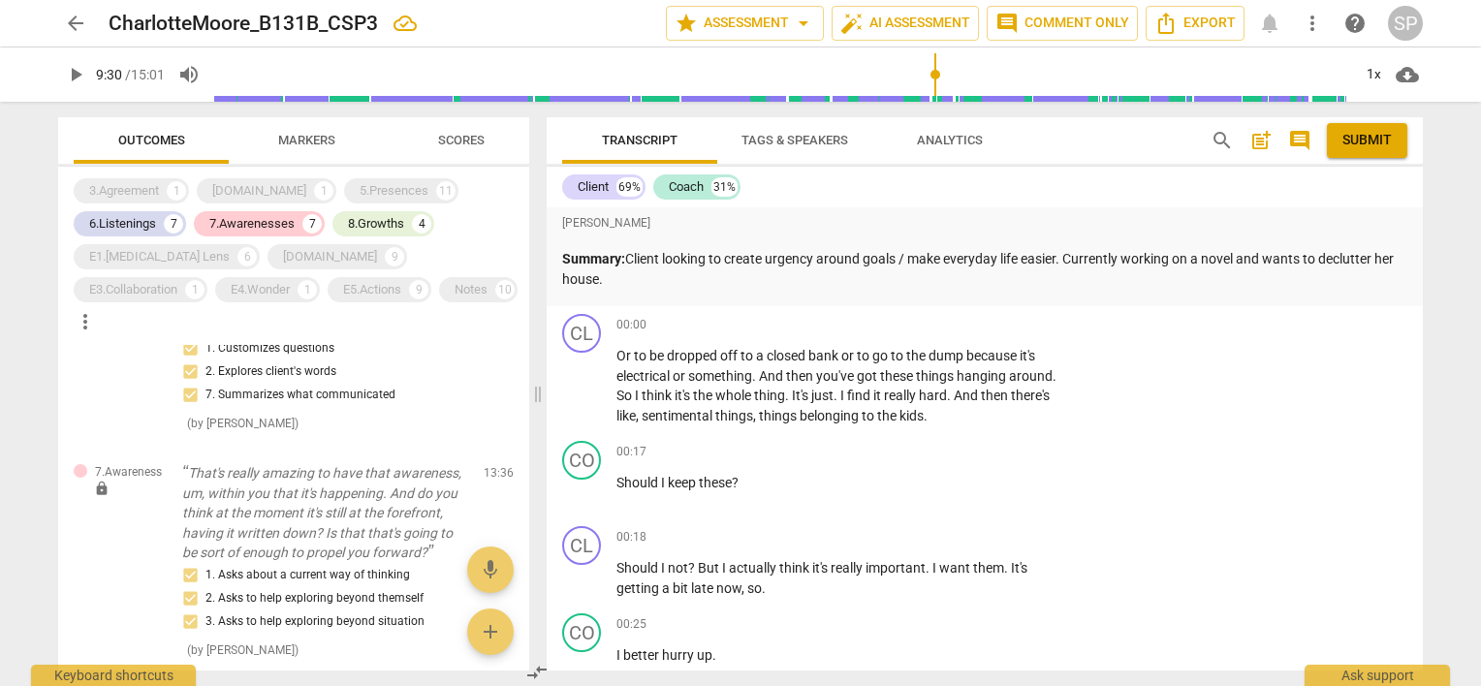
click at [1254, 141] on span "post_add" at bounding box center [1261, 140] width 23 height 23
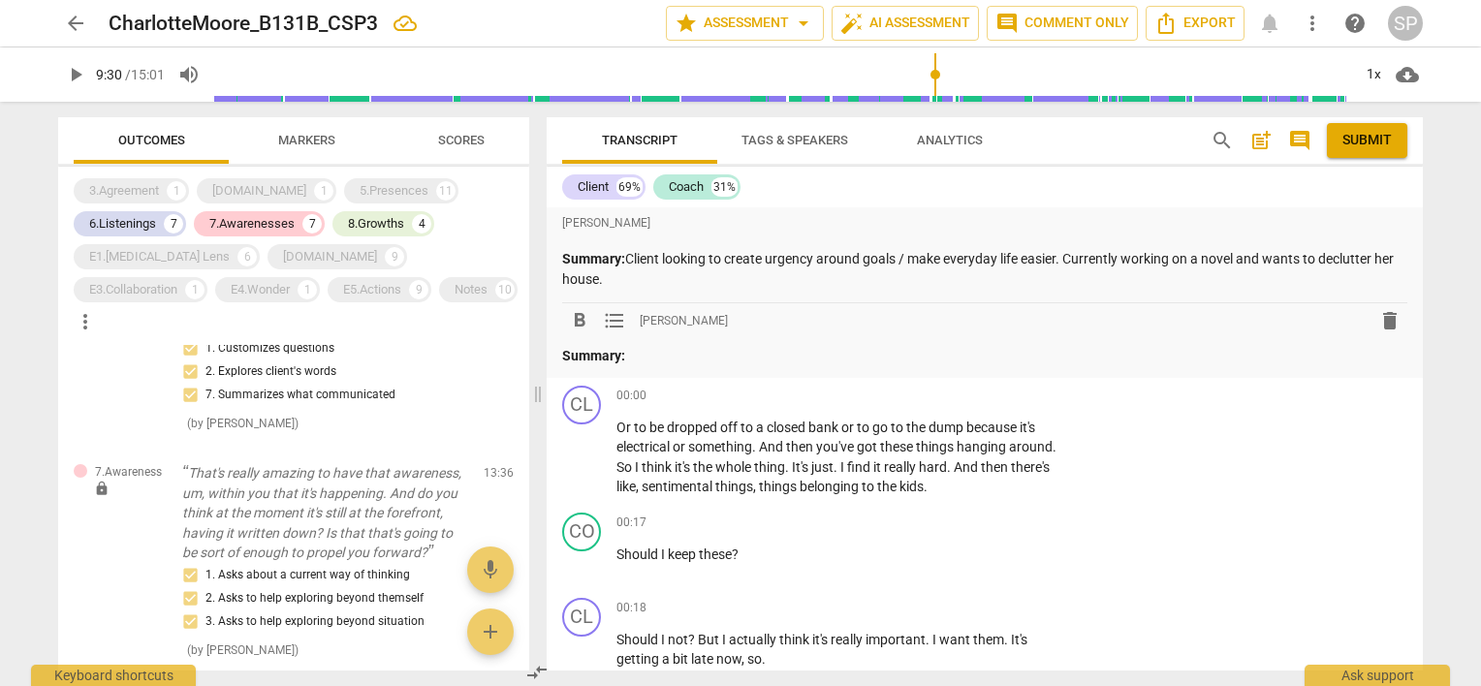
click at [652, 345] on div "format_bold format_list_bulleted [PERSON_NAME] delete Summary:" at bounding box center [984, 334] width 845 height 63
click at [640, 356] on p "Summary:" at bounding box center [984, 356] width 845 height 20
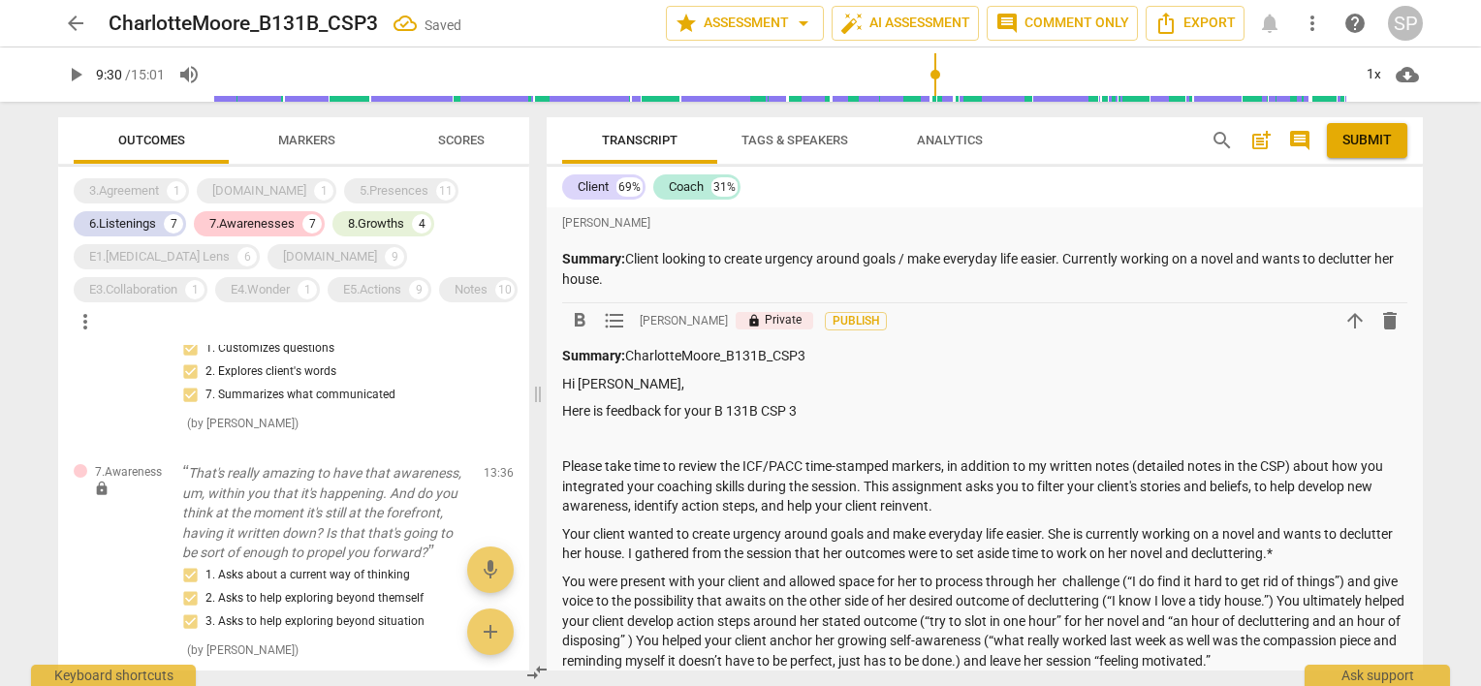
click at [758, 438] on p at bounding box center [984, 439] width 845 height 20
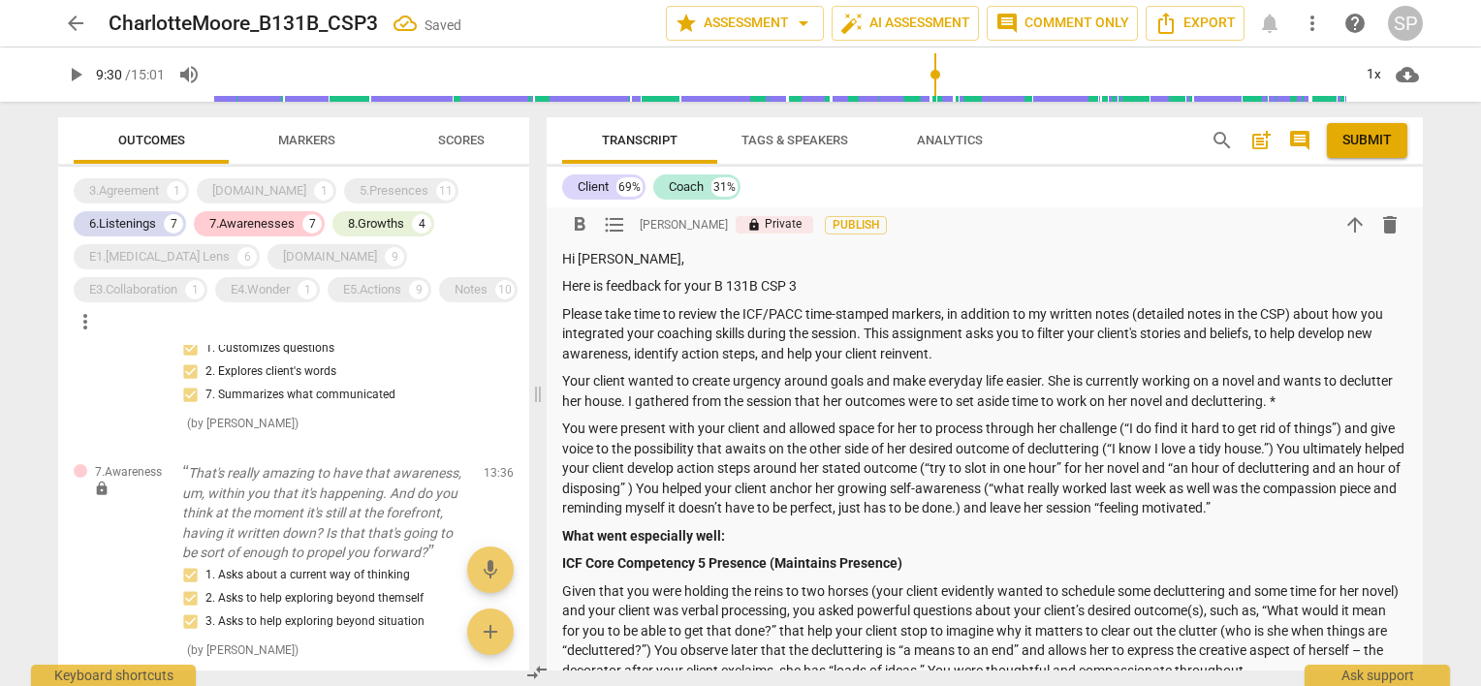
scroll to position [388, 0]
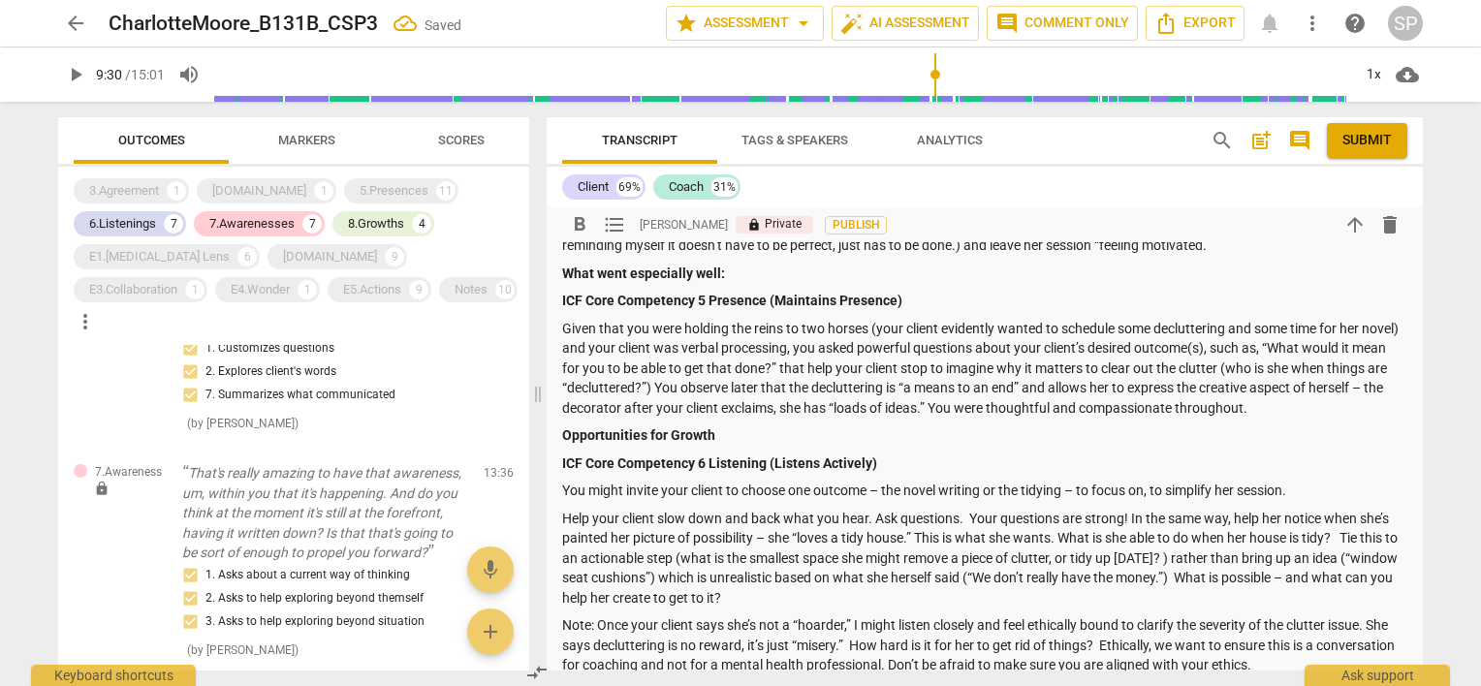
click at [564, 621] on p "Note: Once your client says she’s not a “hoarder,” I might listen closely and f…" at bounding box center [984, 646] width 845 height 60
click at [858, 560] on p "Help your client slow down and back what you hear. Ask questions. Your question…" at bounding box center [984, 559] width 845 height 100
click at [1007, 555] on p "Help your client slow down and back what you hear. Ask questions. Your question…" at bounding box center [984, 559] width 845 height 100
click at [1364, 558] on p "Help your client slow down and back what you hear. Ask questions. Your question…" at bounding box center [984, 559] width 845 height 100
click at [714, 577] on p "Help your client slow down and back what you hear. Ask questions. Your question…" at bounding box center [984, 559] width 845 height 100
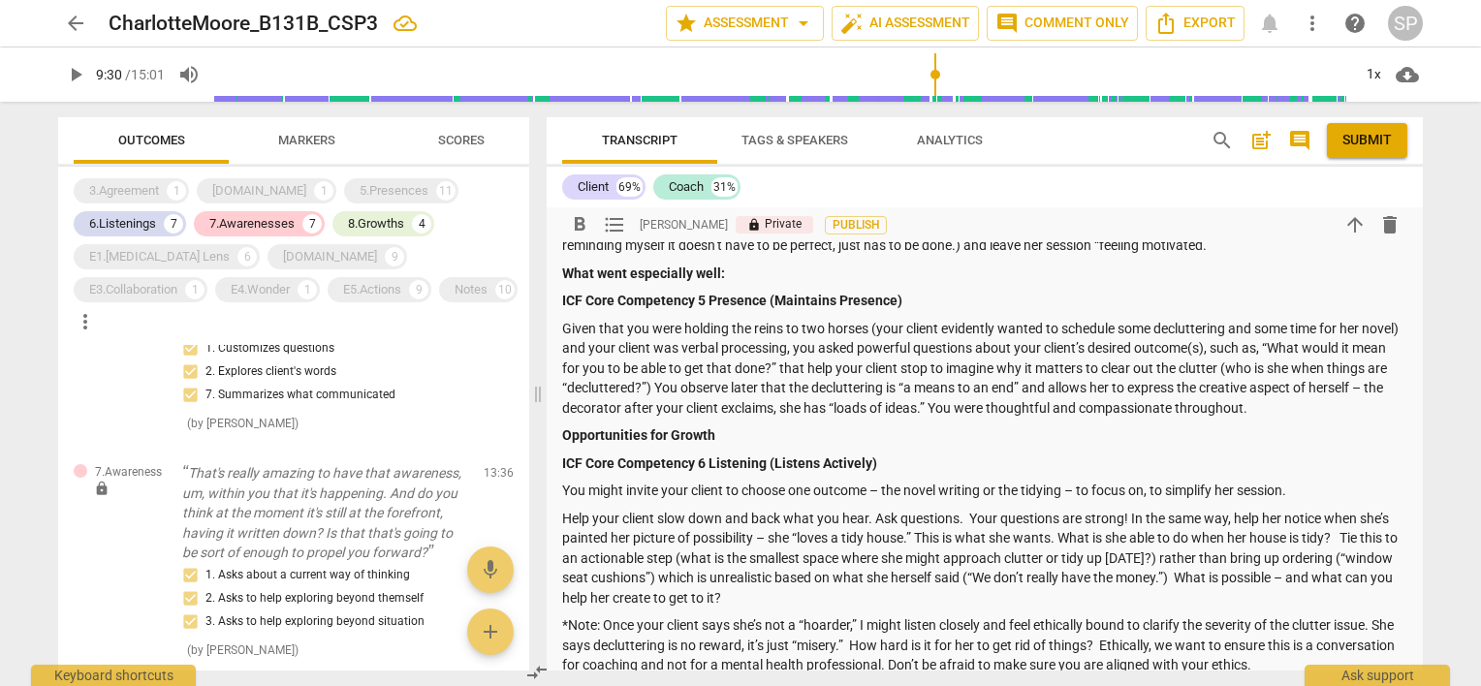
click at [1369, 557] on p "Help your client slow down and back what you hear. Ask questions. Your question…" at bounding box center [984, 559] width 845 height 100
click at [758, 577] on p "Help your client slow down and back what you hear. Ask questions. Your question…" at bounding box center [984, 559] width 845 height 100
click at [1039, 575] on p "Help your client slow down and back what you hear. Ask questions. Your question…" at bounding box center [984, 559] width 845 height 100
click at [785, 596] on p "Help your client slow down and back what you hear. Ask questions. Your question…" at bounding box center [984, 559] width 845 height 100
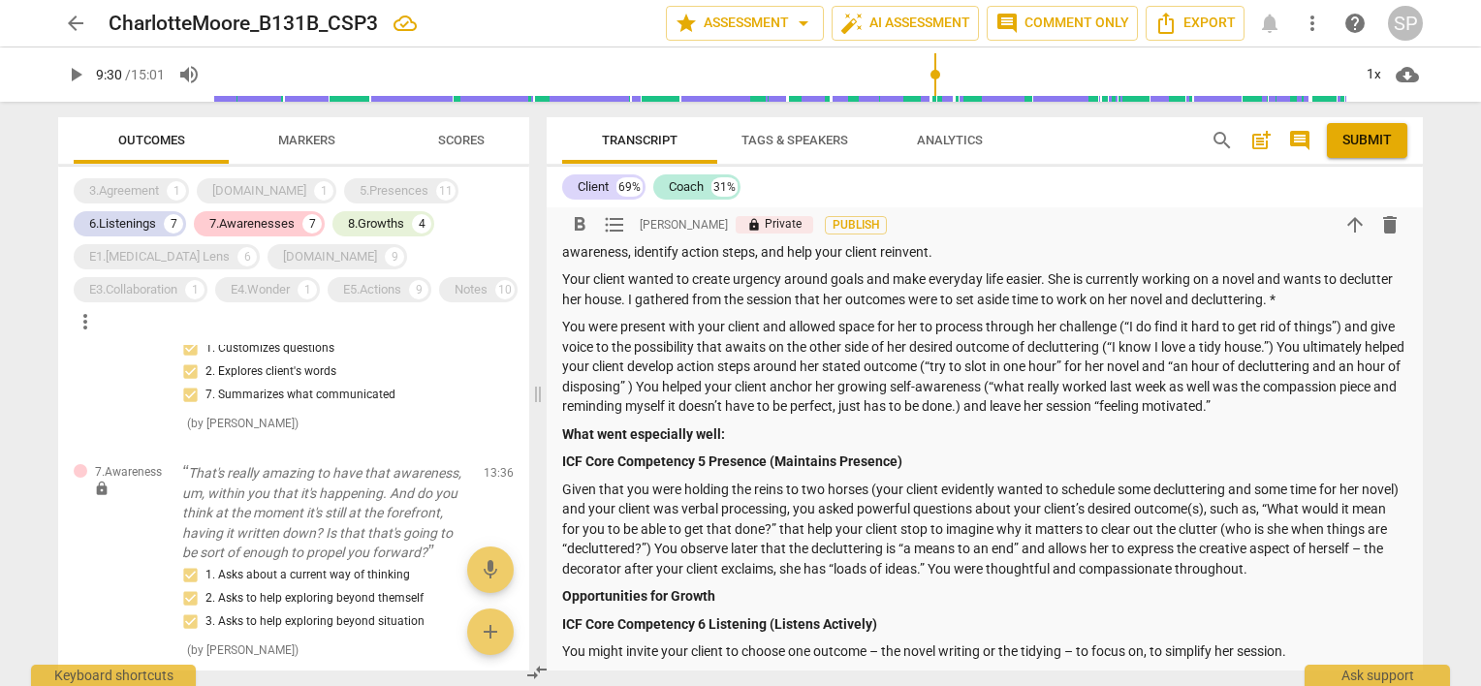
scroll to position [194, 0]
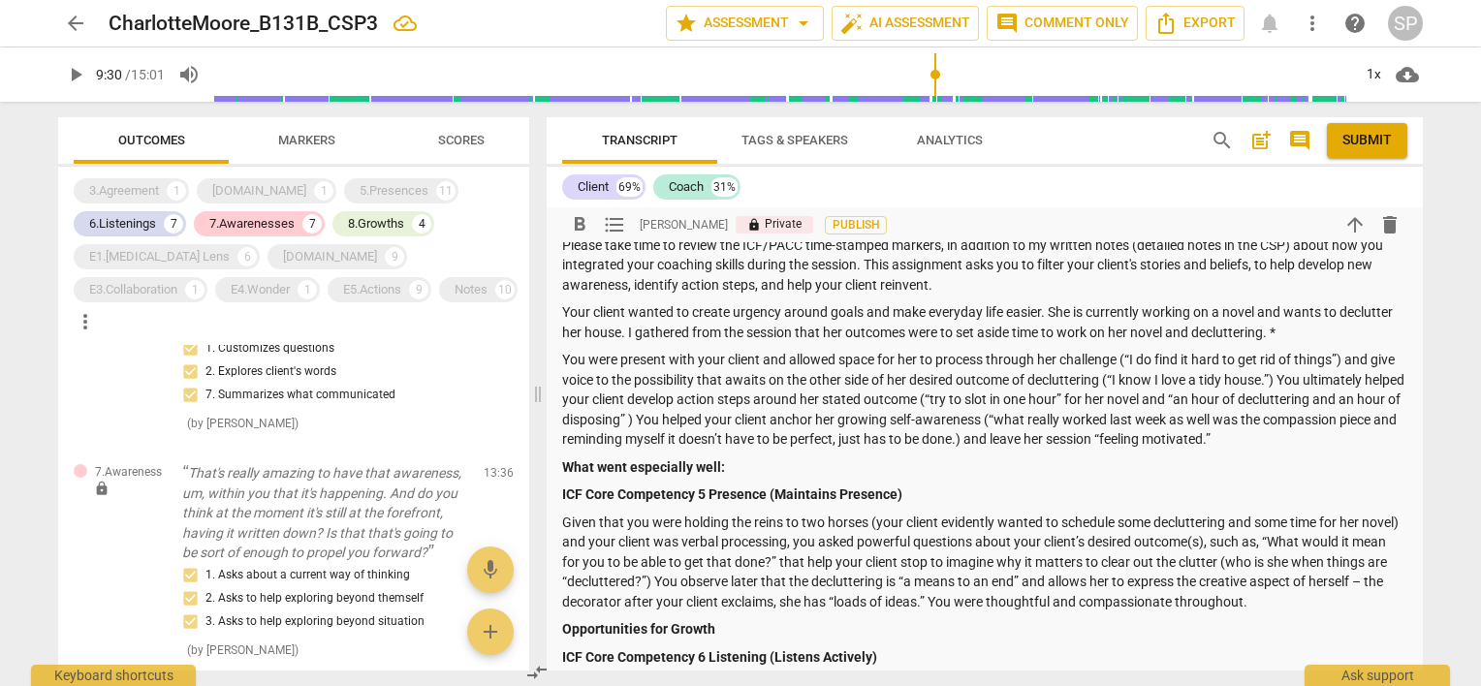
click at [878, 369] on p "You were present with your client and allowed space for her to process through …" at bounding box center [984, 400] width 845 height 100
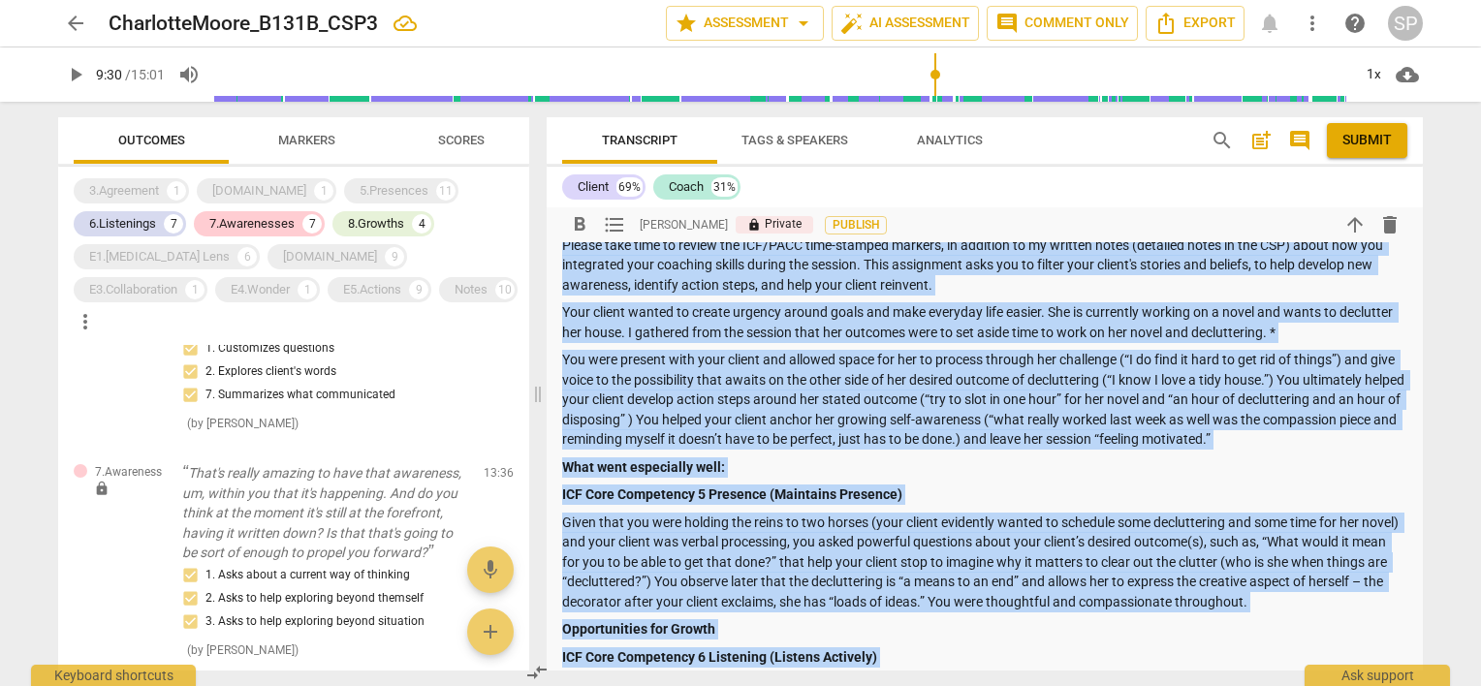
copy div "Loremip: DolorsitaMetco_A115E_SED7 Do Eiusmodte, Inci ut laboreet dol magn A 60…"
click at [938, 636] on p "Opportunities for Growth" at bounding box center [984, 629] width 845 height 20
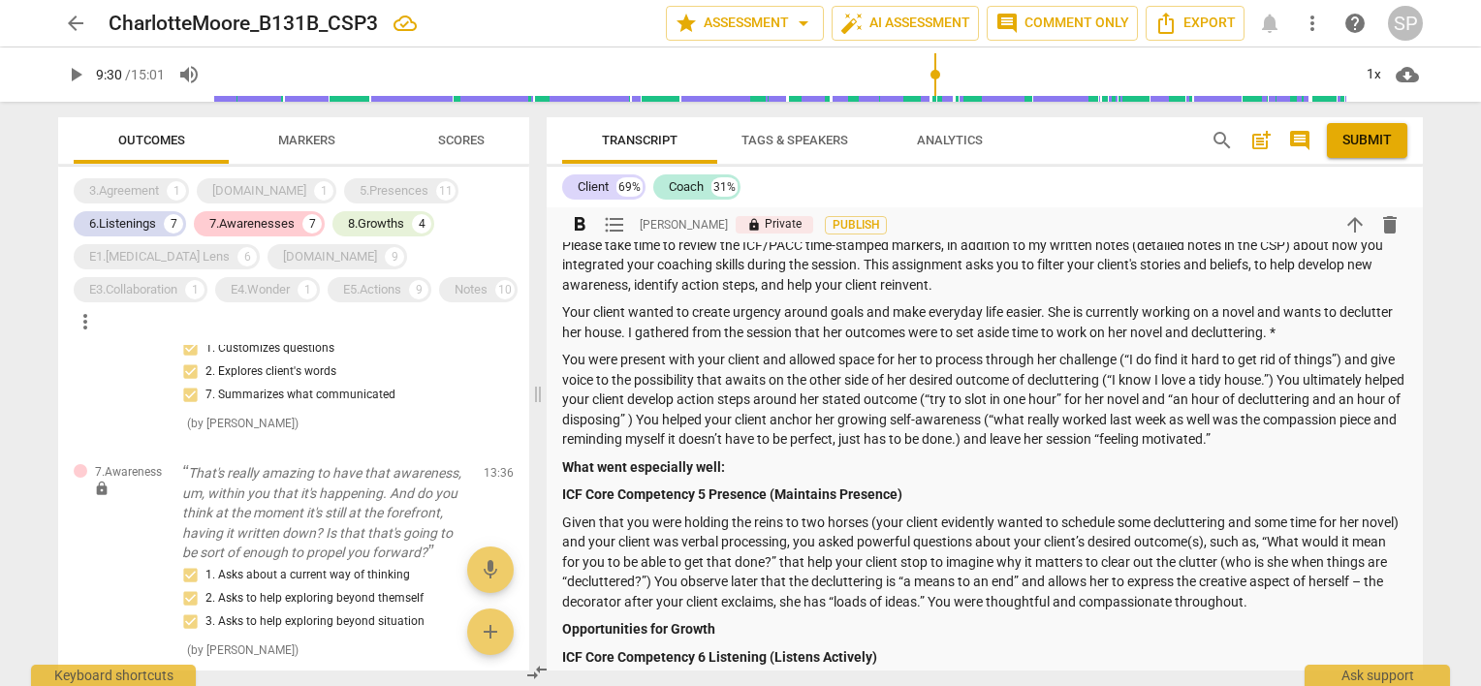
scroll to position [0, 0]
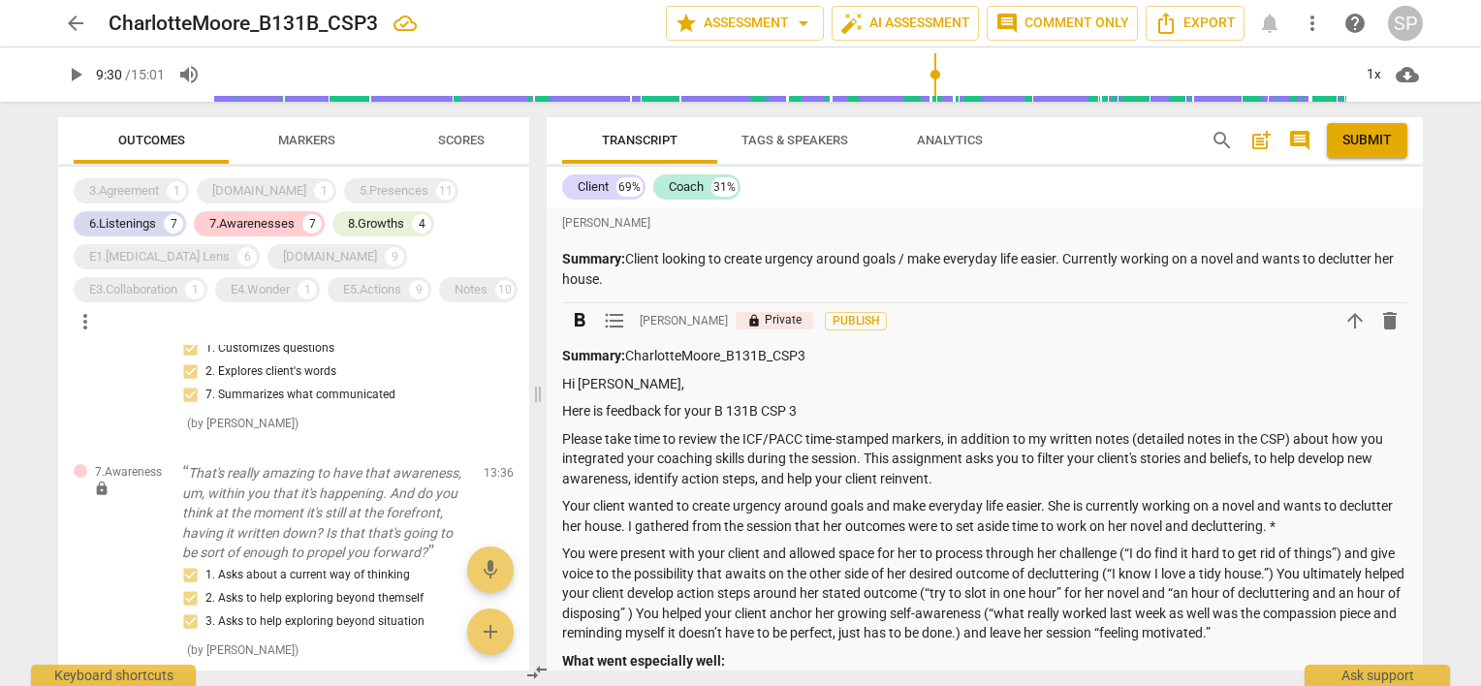
click at [566, 438] on p "Please take time to review the ICF/PACC time-stamped markers, in addition to my…" at bounding box center [984, 459] width 845 height 60
drag, startPoint x: 632, startPoint y: 353, endPoint x: 830, endPoint y: 359, distance: 197.8
click at [830, 359] on p "Summary: CharlotteMoore_B131B_CSP3" at bounding box center [984, 356] width 845 height 20
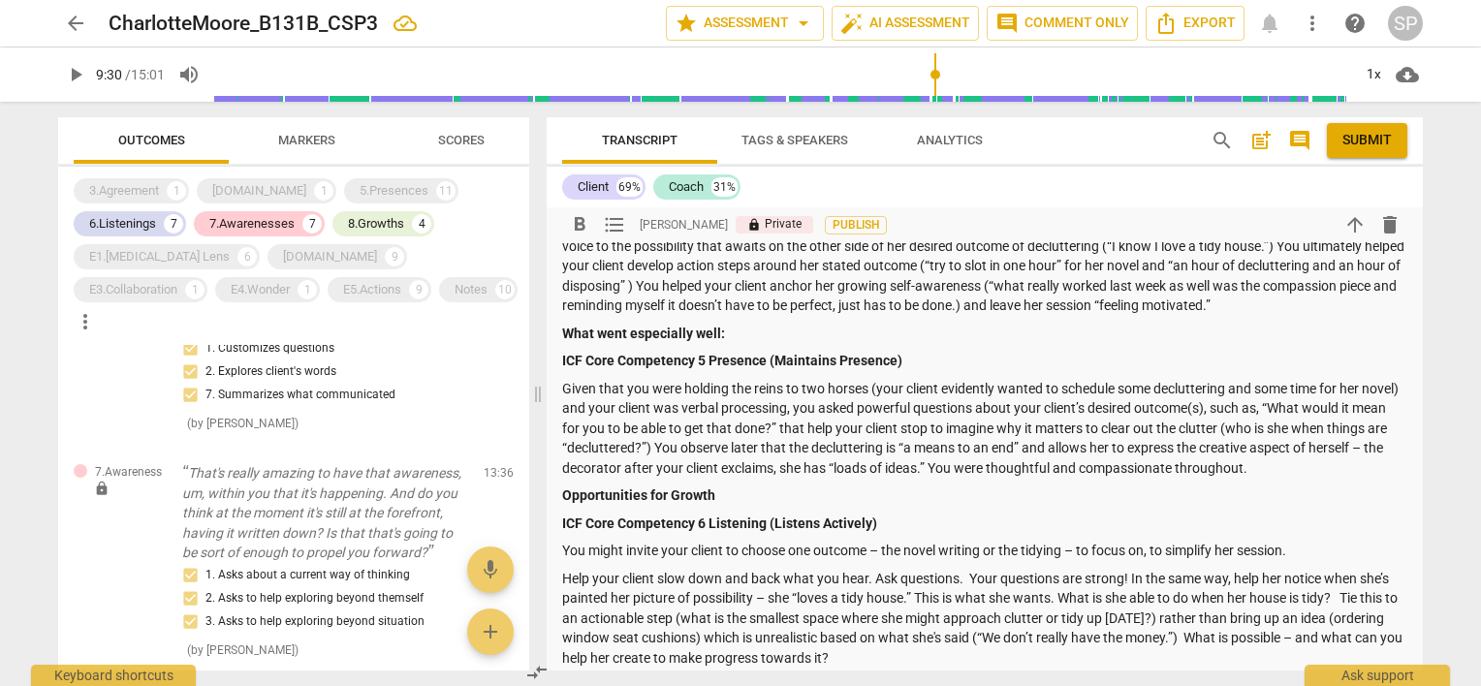
scroll to position [291, 0]
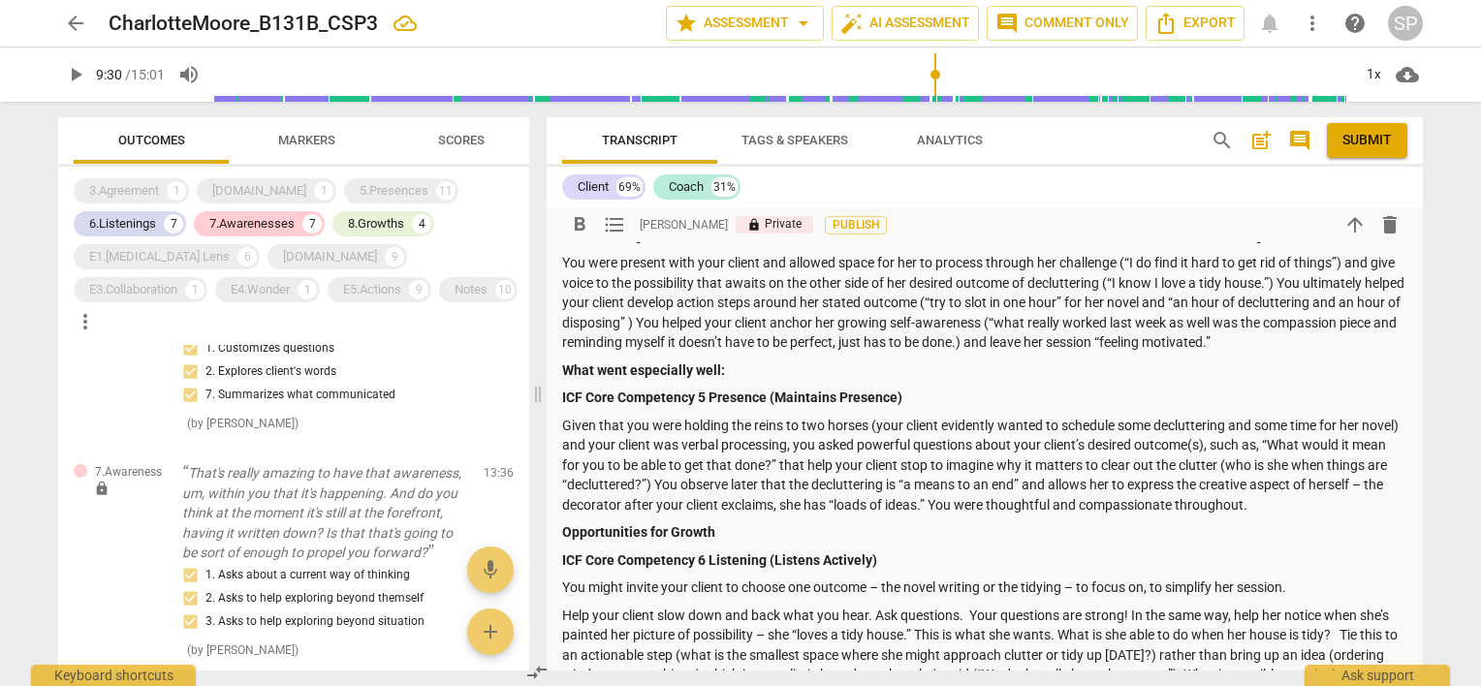
drag, startPoint x: 1369, startPoint y: 147, endPoint x: 845, endPoint y: 74, distance: 528.6
click at [1369, 147] on span "Submit" at bounding box center [1367, 140] width 49 height 19
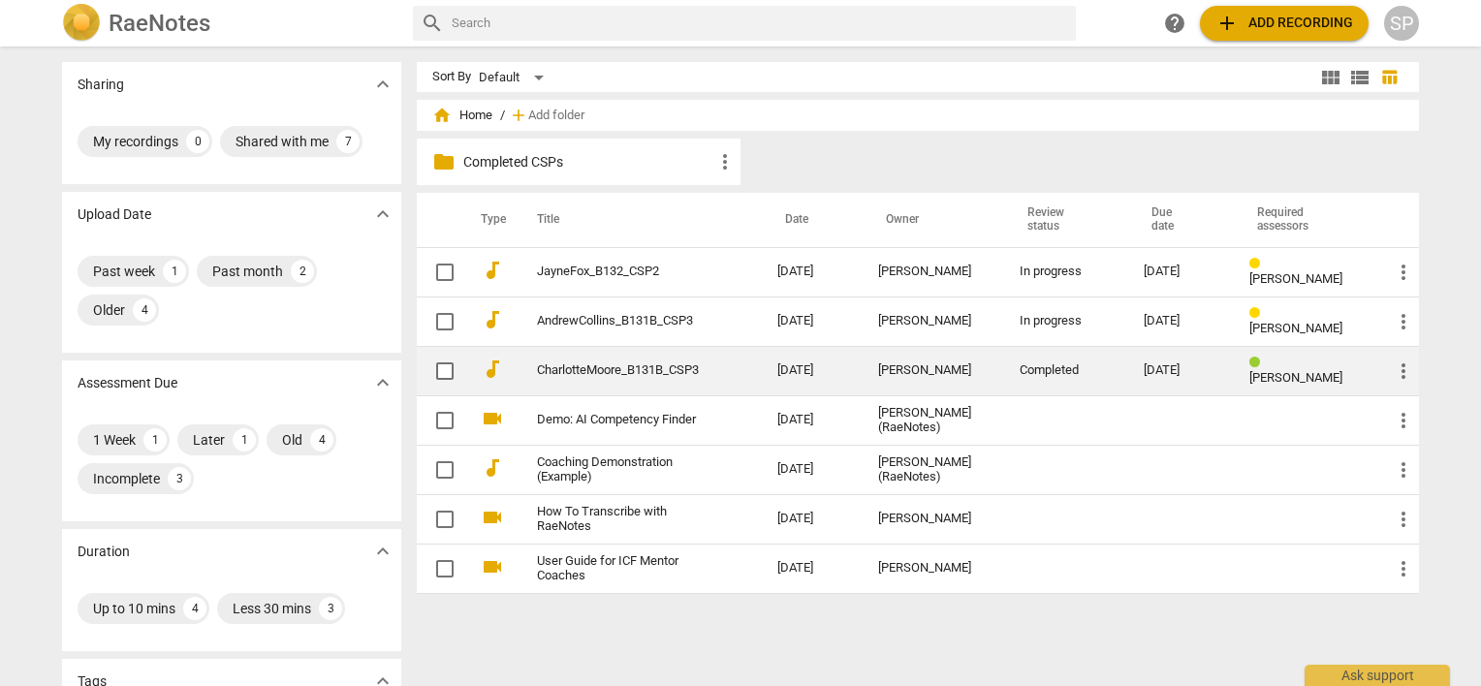
click at [1401, 362] on span "more_vert" at bounding box center [1403, 371] width 23 height 23
click at [1401, 362] on li "Move" at bounding box center [1426, 370] width 74 height 47
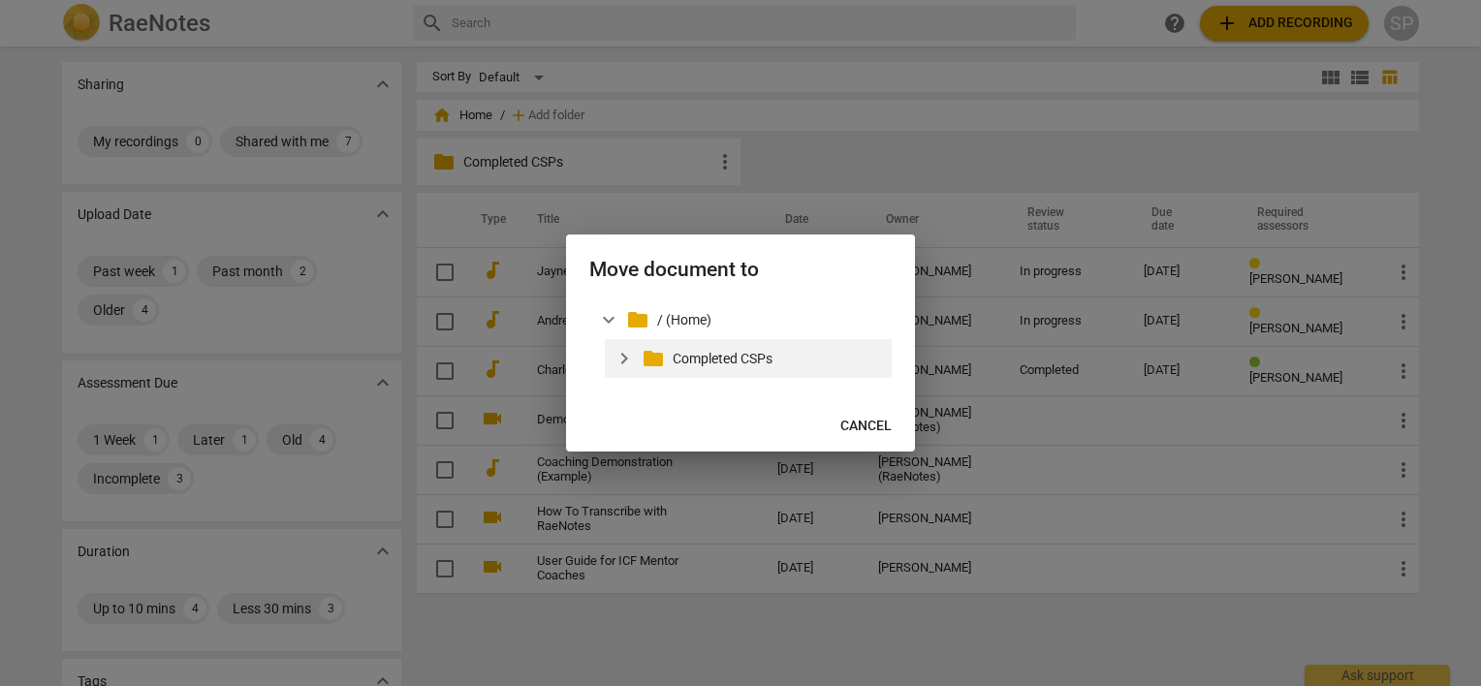
click at [749, 359] on p "Completed CSPs" at bounding box center [778, 359] width 211 height 20
